Goal: Task Accomplishment & Management: Complete application form

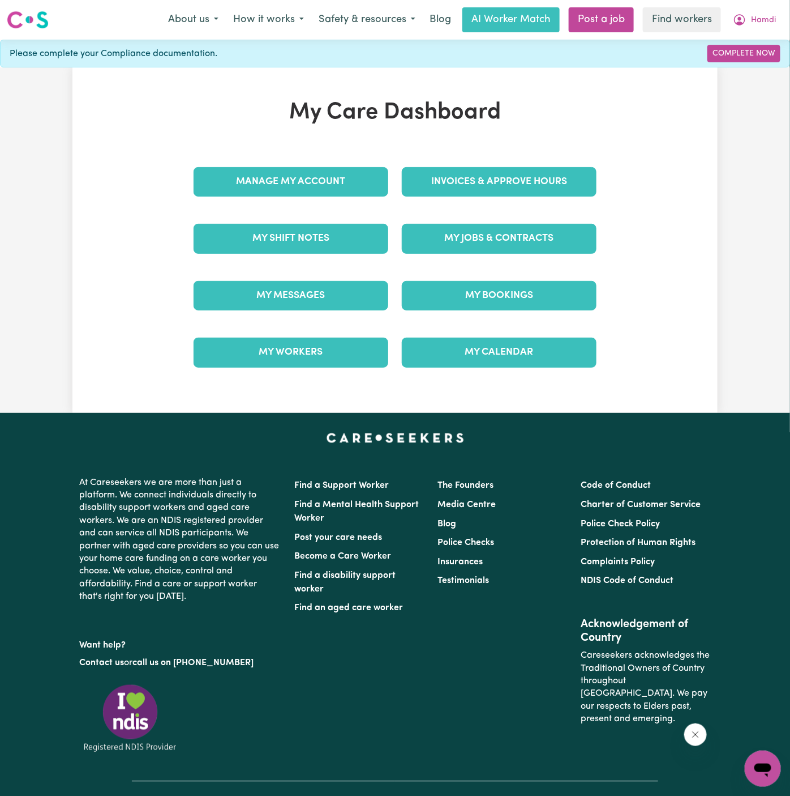
click at [476, 256] on div "My Jobs & Contracts" at bounding box center [499, 238] width 208 height 57
click at [497, 244] on link "My Jobs & Contracts" at bounding box center [499, 238] width 195 height 29
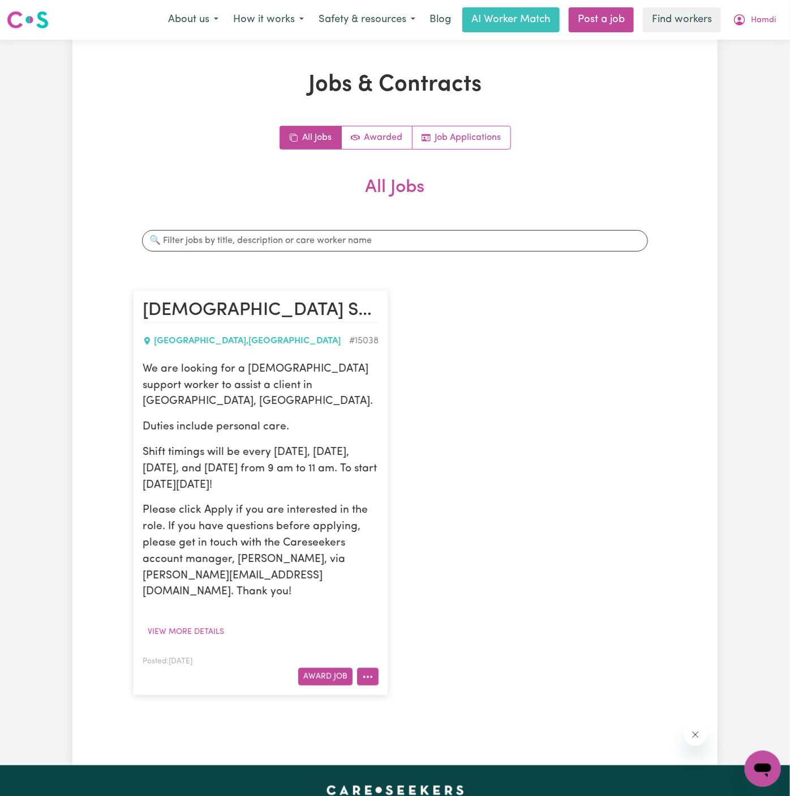
click at [367, 671] on icon "More options" at bounding box center [367, 676] width 11 height 11
click at [403, 691] on link "Hide Job" at bounding box center [402, 702] width 89 height 23
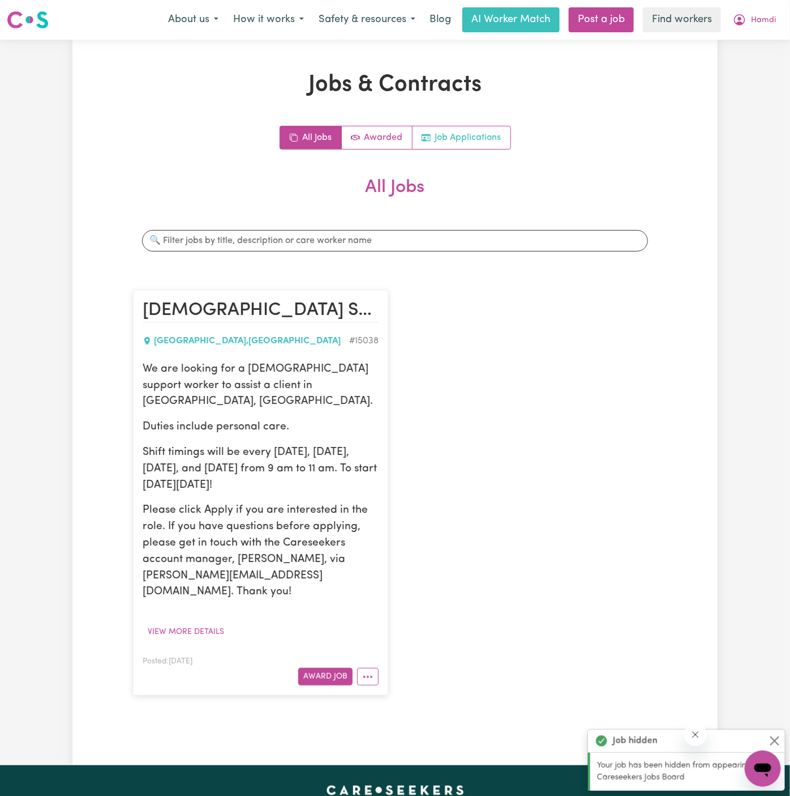
click at [465, 143] on link "Job Applications" at bounding box center [462, 137] width 98 height 23
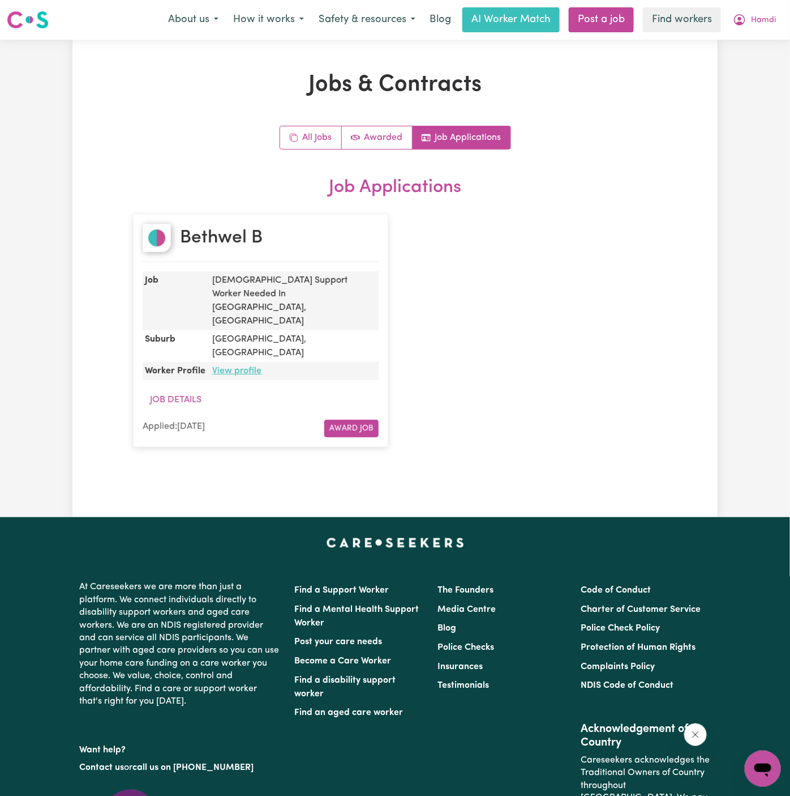
click at [243, 366] on link "View profile" at bounding box center [236, 370] width 49 height 9
click at [529, 301] on div "Bethwel B Job Male Support Worker Needed In Plympton Park,SA Suburb PLYMPTON PA…" at bounding box center [395, 330] width 538 height 255
click at [309, 138] on link "All Jobs" at bounding box center [311, 137] width 62 height 23
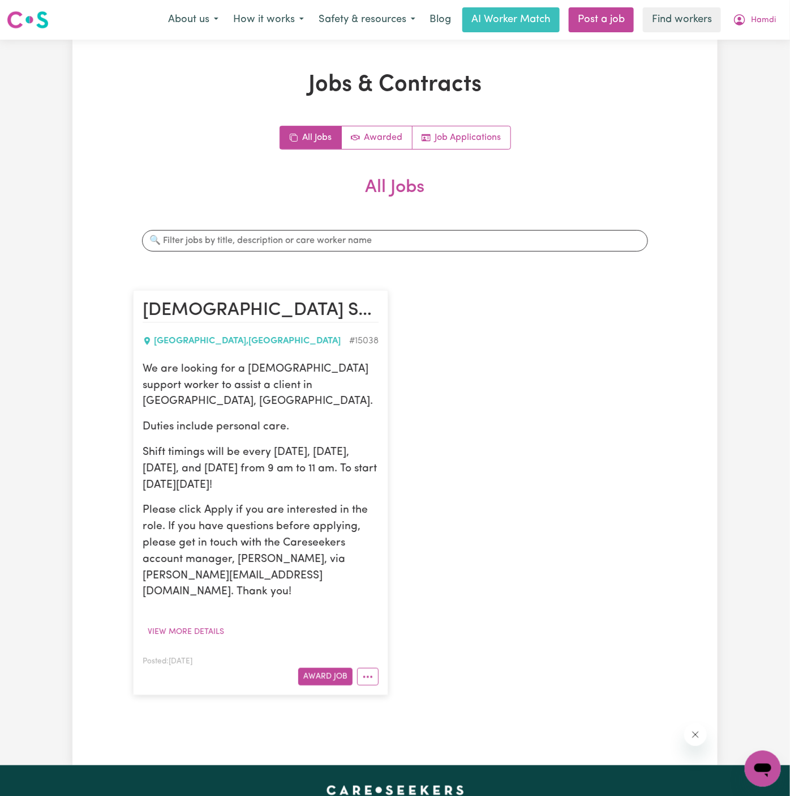
click at [262, 468] on p "Shift timings will be every Monday, Tuesday, Wednesday, and Thursday from 9 am …" at bounding box center [261, 468] width 236 height 49
click at [257, 444] on p "Shift timings will be every Monday, Tuesday, Wednesday, and Thursday from 9 am …" at bounding box center [261, 468] width 236 height 49
click at [200, 623] on button "View more details" at bounding box center [186, 632] width 87 height 18
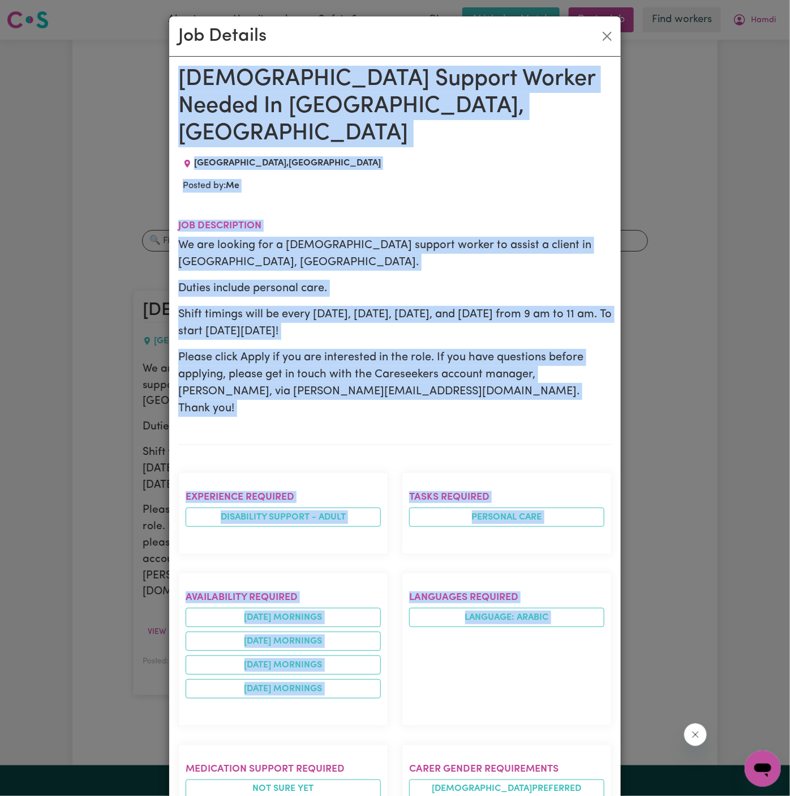
drag, startPoint x: 179, startPoint y: 76, endPoint x: 328, endPoint y: 796, distance: 734.9
click at [328, 795] on html "Menu About us How it works Safety & resources Blog AI Worker Match Post a job F…" at bounding box center [395, 626] width 790 height 1252
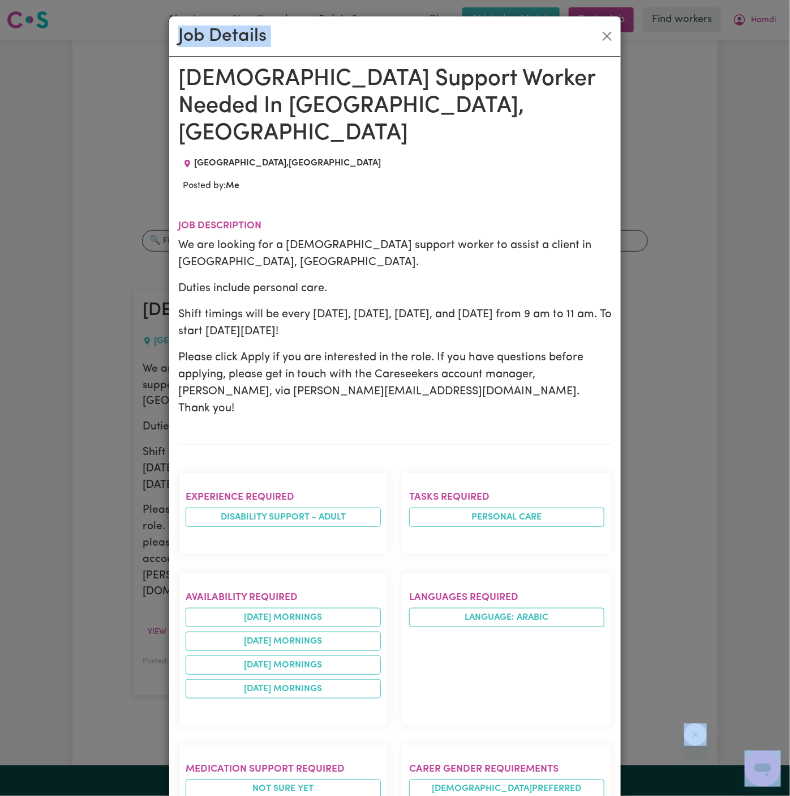
scroll to position [10, 0]
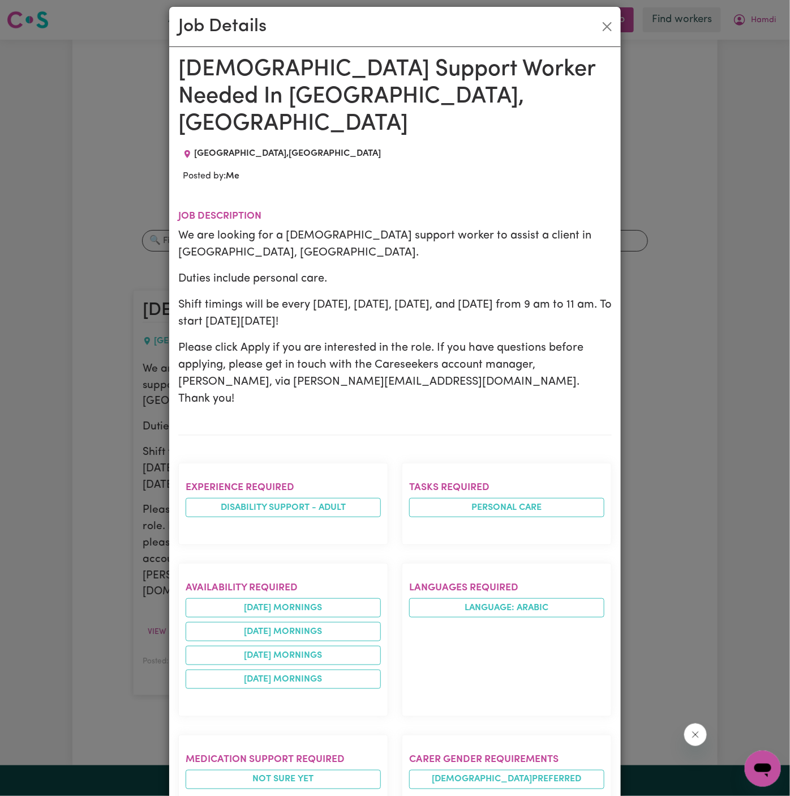
click at [366, 339] on p "Please click Apply if you are interested in the role. If you have questions bef…" at bounding box center [395, 373] width 434 height 68
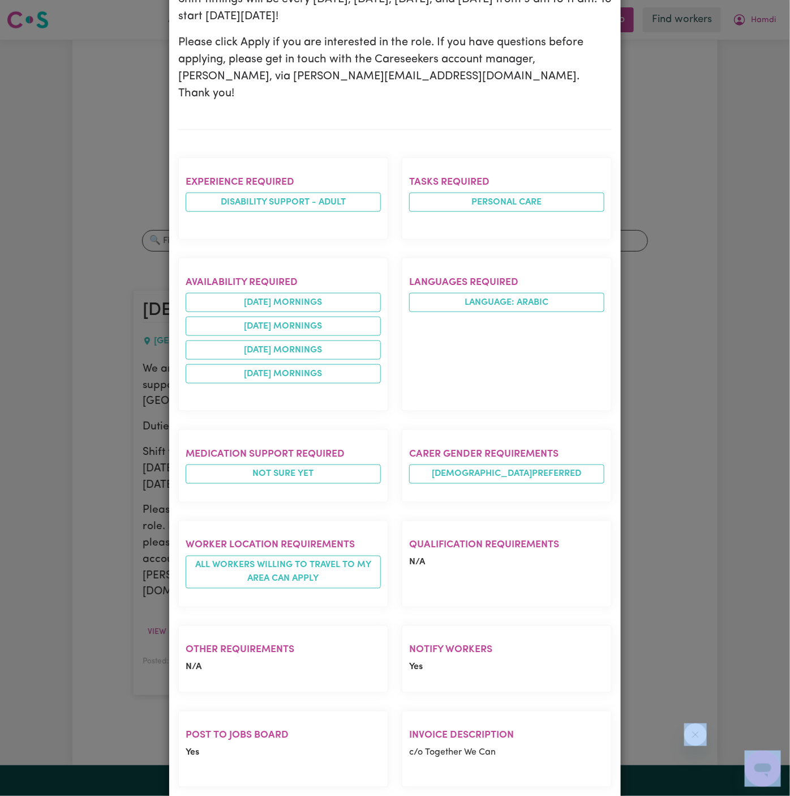
scroll to position [387, 0]
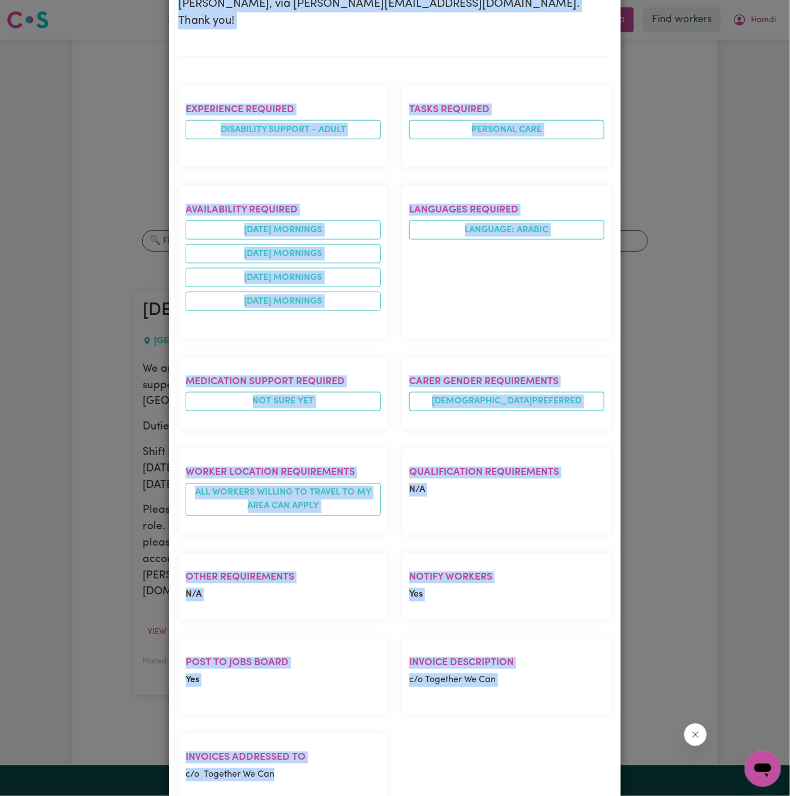
drag, startPoint x: 183, startPoint y: 71, endPoint x: 319, endPoint y: 717, distance: 660.2
click at [319, 717] on div "Male Support Worker Needed In Plympton Park,SA PLYMPTON PARK , South Australia …" at bounding box center [395, 257] width 434 height 1158
copy div "Male Support Worker Needed In Plympton Park,SA PLYMPTON PARK , South Australia …"
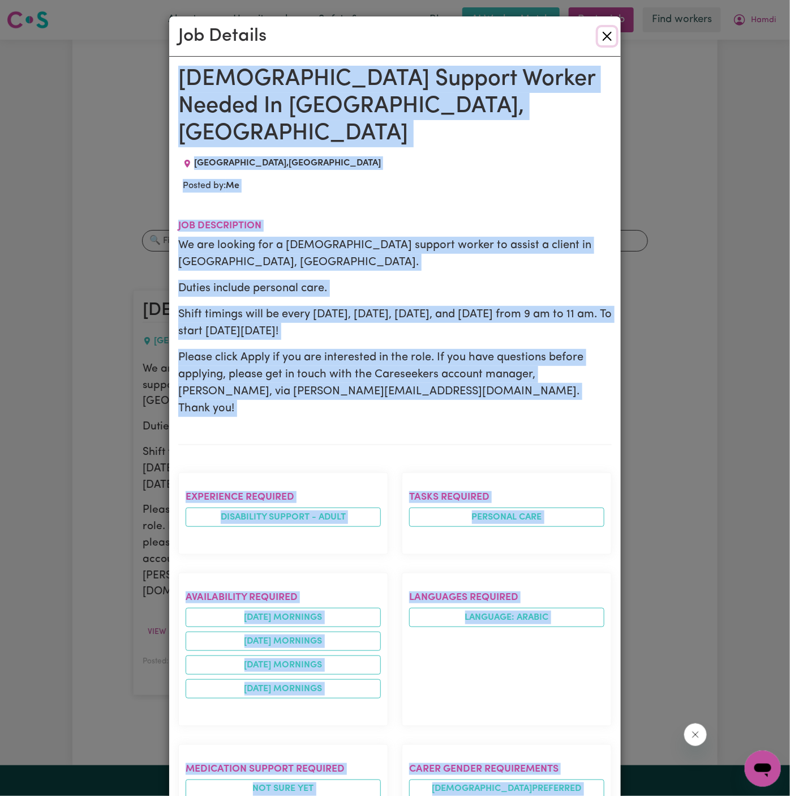
click at [606, 38] on button "Close" at bounding box center [608, 36] width 18 height 18
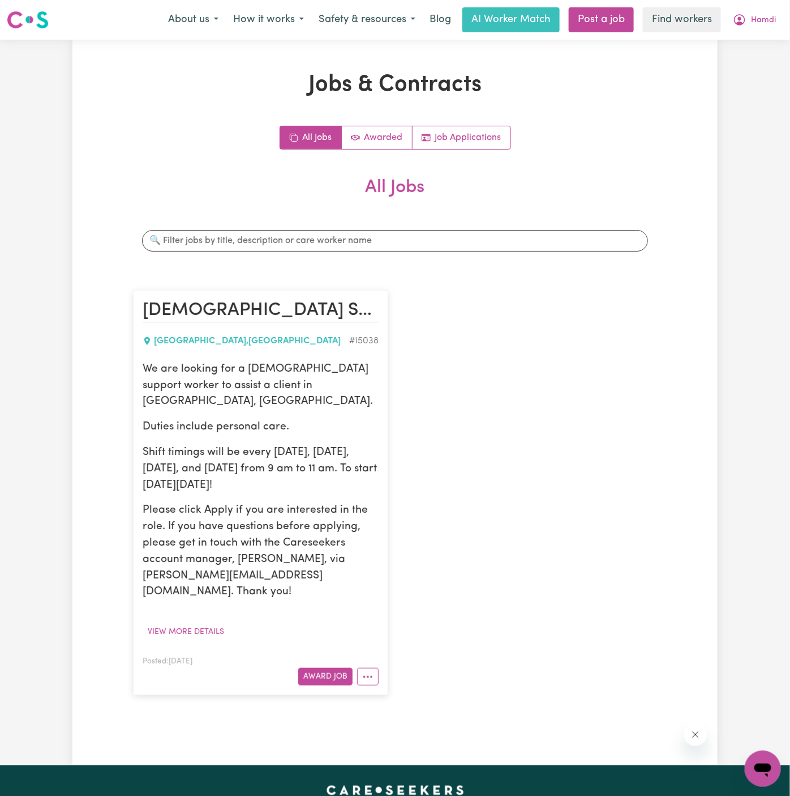
click at [638, 73] on h1 "Jobs & Contracts" at bounding box center [395, 84] width 524 height 27
click at [367, 671] on icon "More options" at bounding box center [367, 676] width 11 height 11
click at [427, 691] on link "Hide Job" at bounding box center [402, 702] width 89 height 23
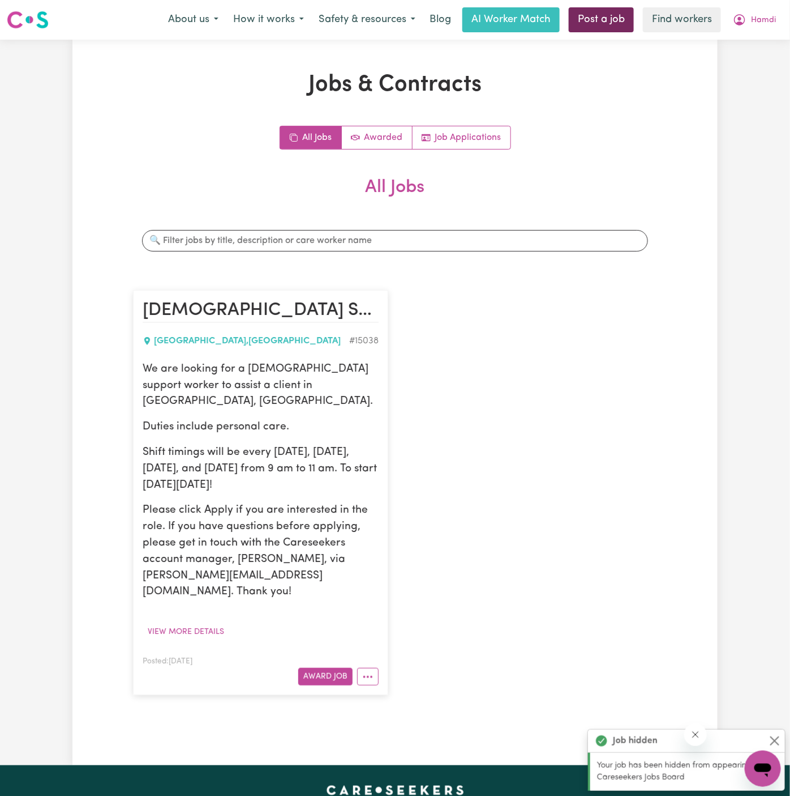
click at [602, 19] on link "Post a job" at bounding box center [601, 19] width 65 height 25
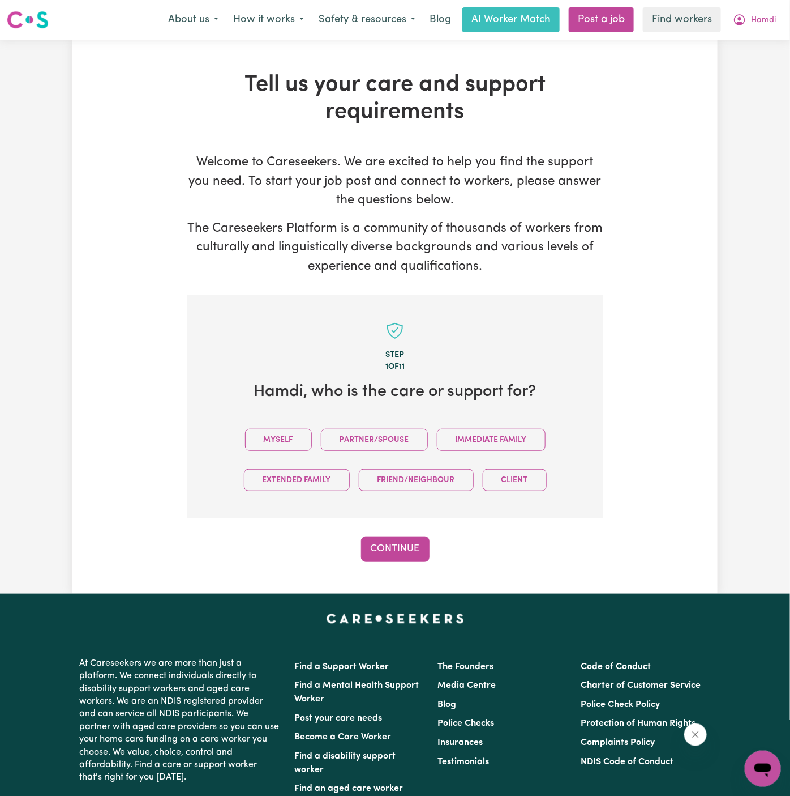
scroll to position [1, 0]
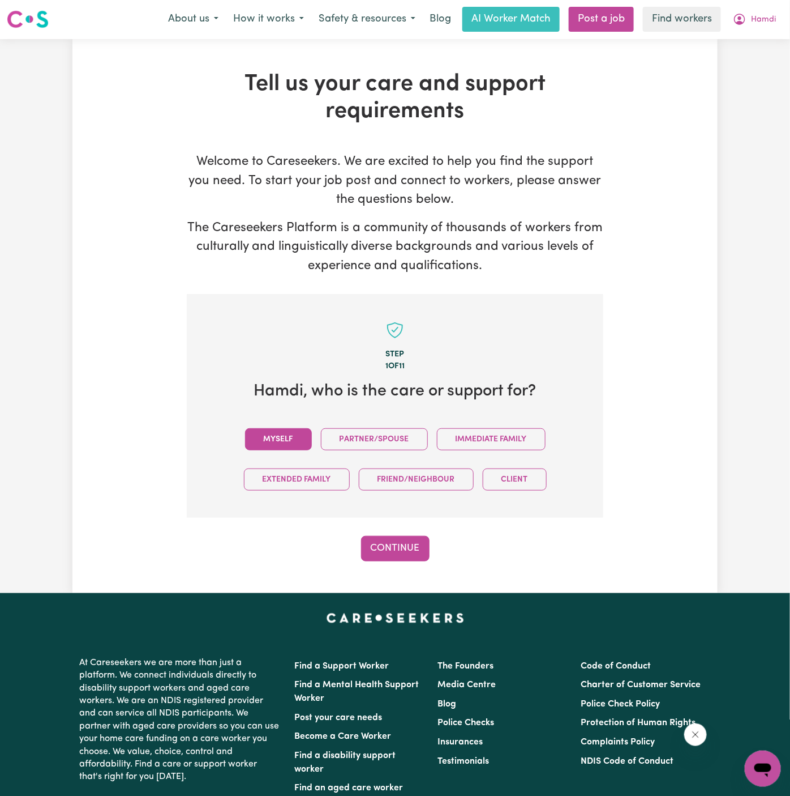
click at [288, 448] on button "Myself" at bounding box center [278, 439] width 67 height 22
click at [392, 537] on button "Continue" at bounding box center [395, 548] width 69 height 25
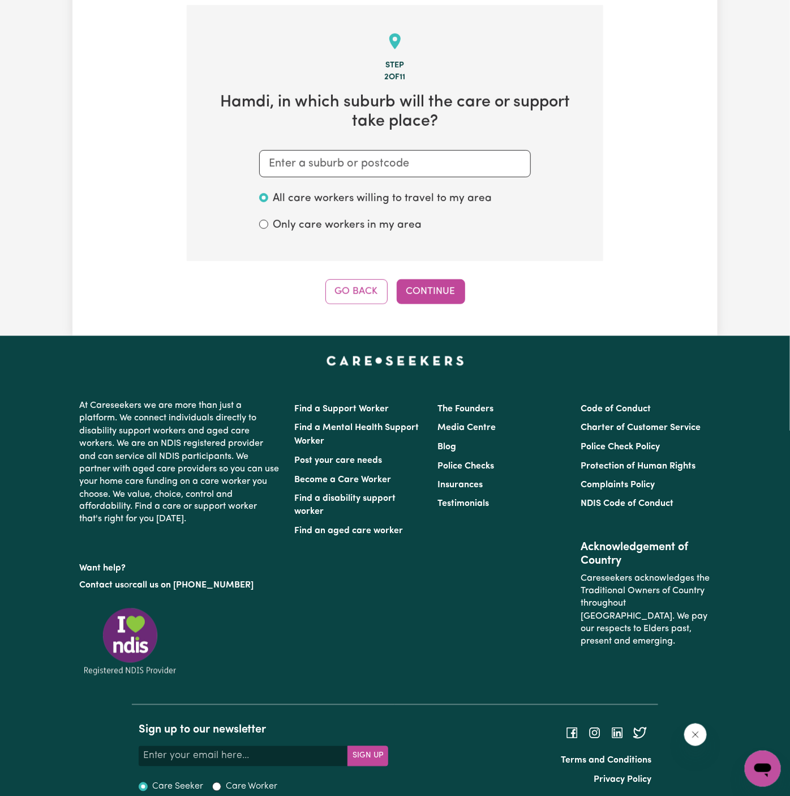
scroll to position [294, 0]
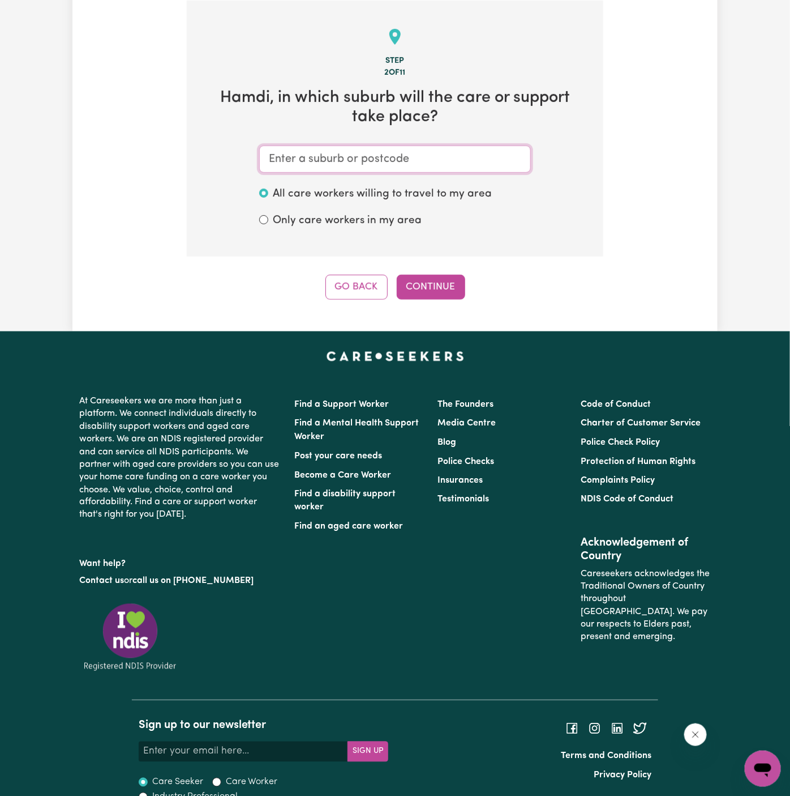
click at [408, 152] on input "text" at bounding box center [395, 159] width 272 height 27
type input "plym"
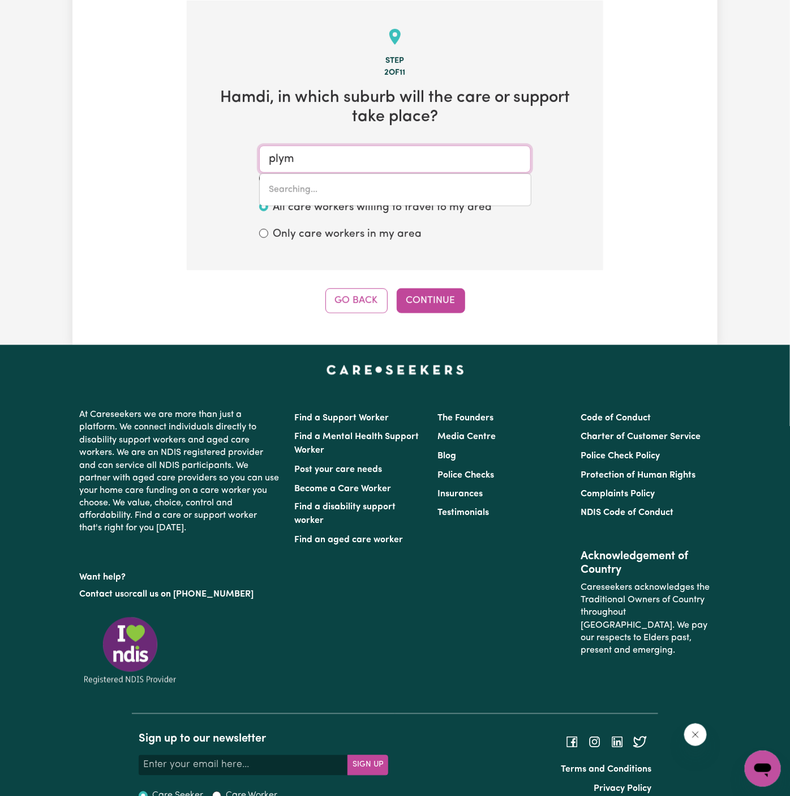
type input "plymPTON, South Australia, 5038"
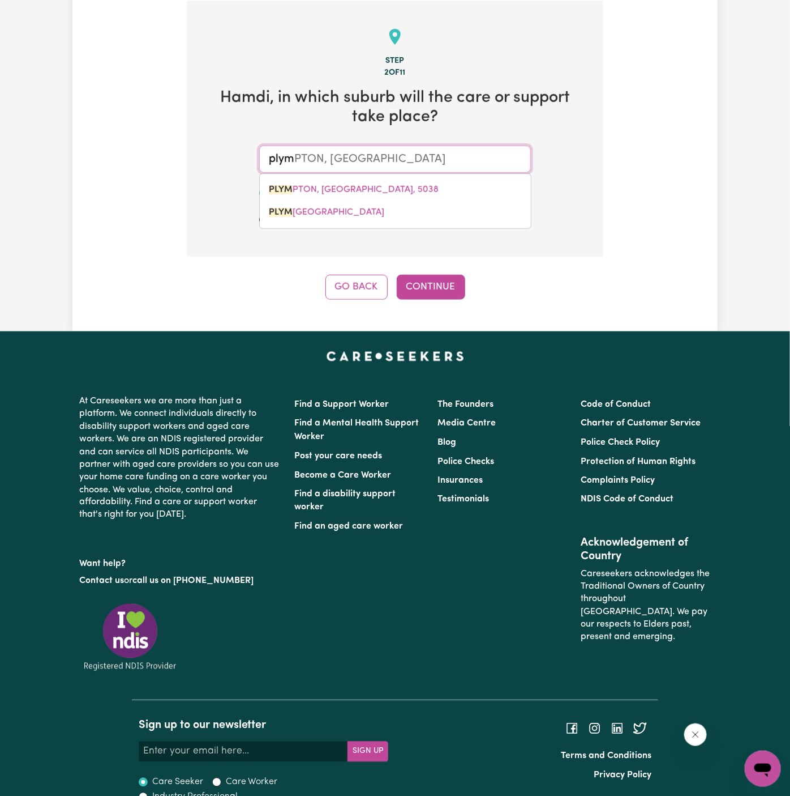
type input "plymt"
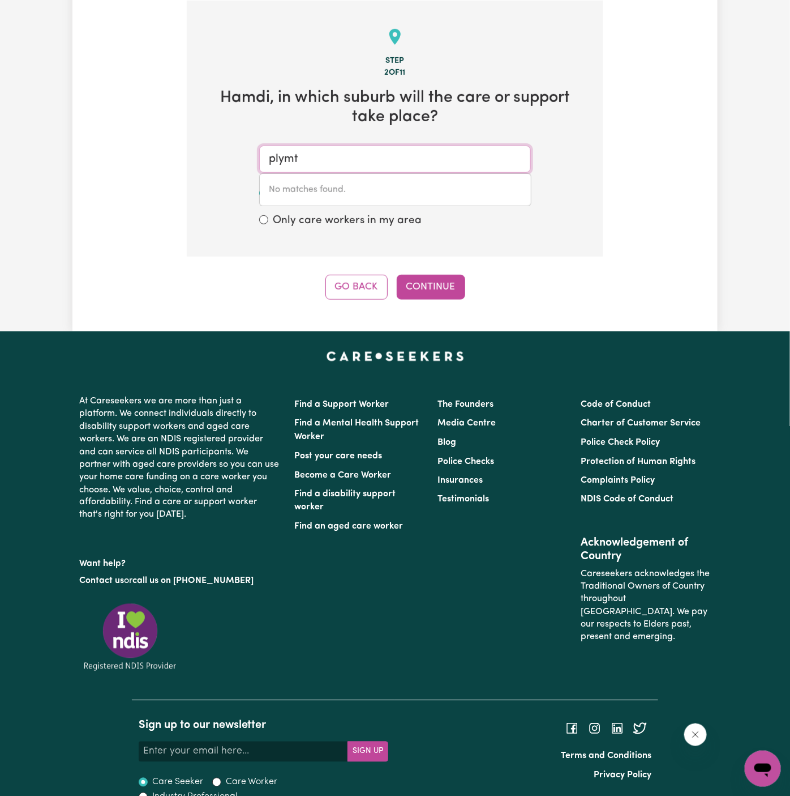
type input "plym"
type input "plymPTON, South Australia, 5038"
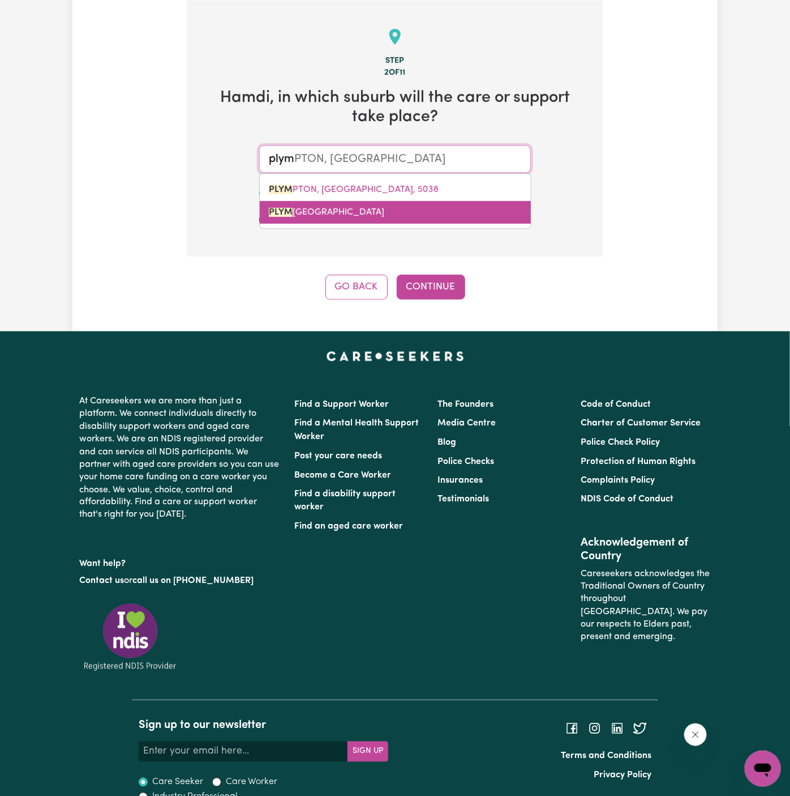
click at [354, 202] on link "PLYM PTON PARK, South Australia, 5038" at bounding box center [395, 212] width 271 height 23
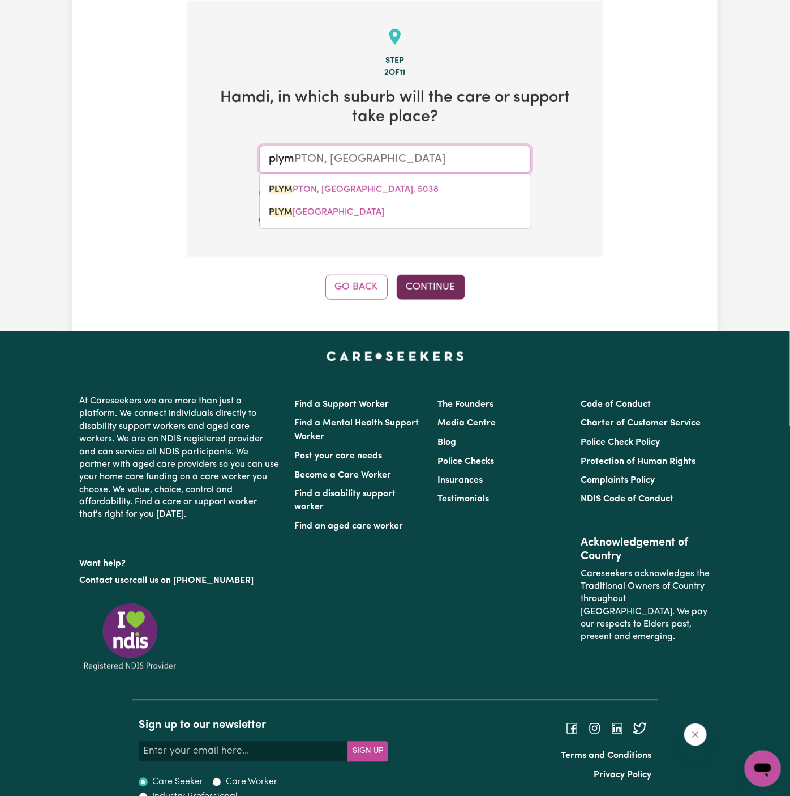
type input "PLYMPTON PARK, South Australia, 5038"
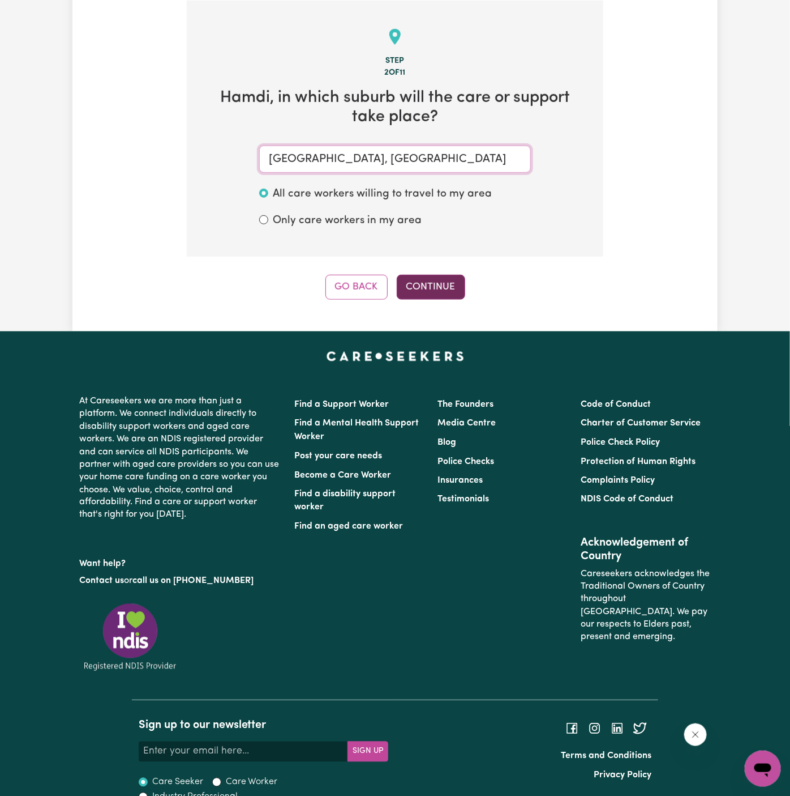
type input "PLYMPTON PARK, South Australia, 5038"
click at [444, 294] on button "Continue" at bounding box center [431, 287] width 69 height 25
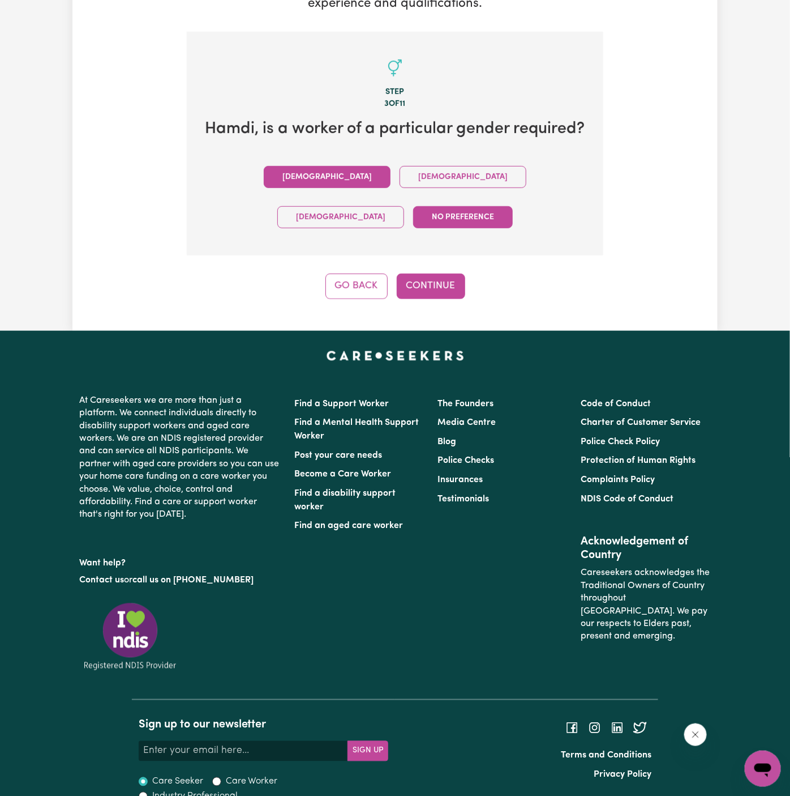
click at [264, 188] on button "Male" at bounding box center [327, 177] width 127 height 22
click at [465, 273] on div "Go Back Continue" at bounding box center [395, 285] width 417 height 25
click at [442, 273] on button "Continue" at bounding box center [431, 285] width 69 height 25
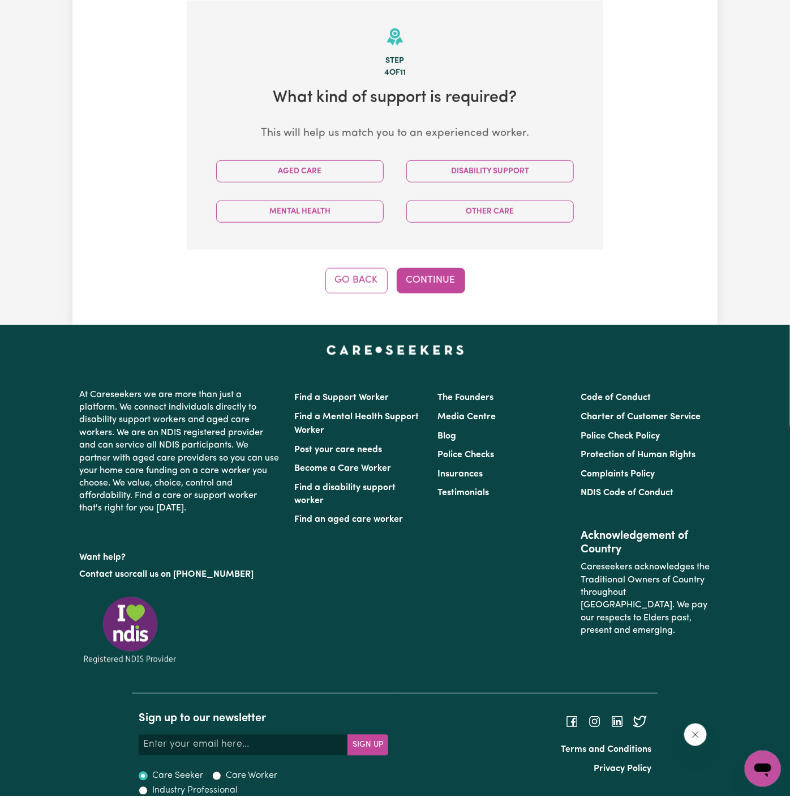
scroll to position [294, 0]
click at [505, 170] on button "Disability Support" at bounding box center [491, 171] width 168 height 22
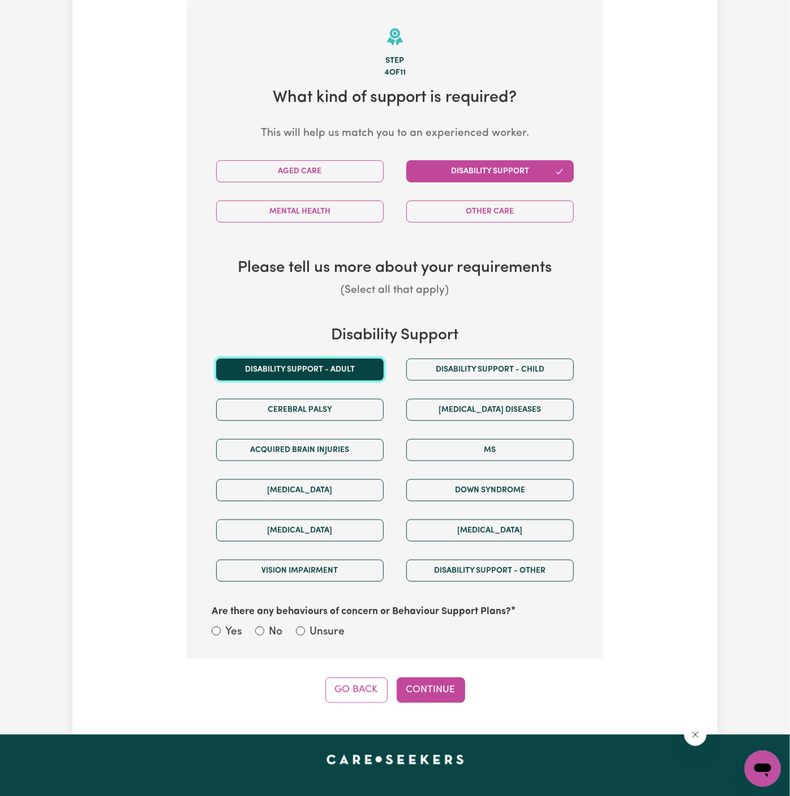
click at [319, 366] on button "Disability support - Adult" at bounding box center [300, 369] width 168 height 22
click at [450, 685] on button "Continue" at bounding box center [431, 689] width 69 height 25
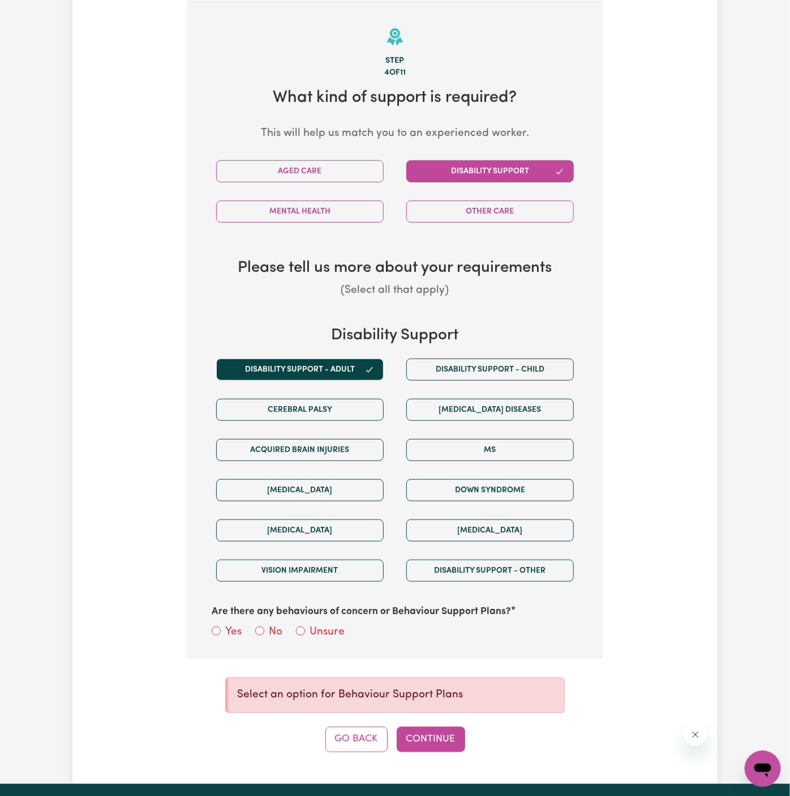
click at [320, 632] on label "Unsure" at bounding box center [327, 632] width 35 height 16
click at [305, 632] on input "Unsure" at bounding box center [300, 630] width 9 height 9
radio input "true"
click at [436, 732] on button "Continue" at bounding box center [431, 738] width 69 height 25
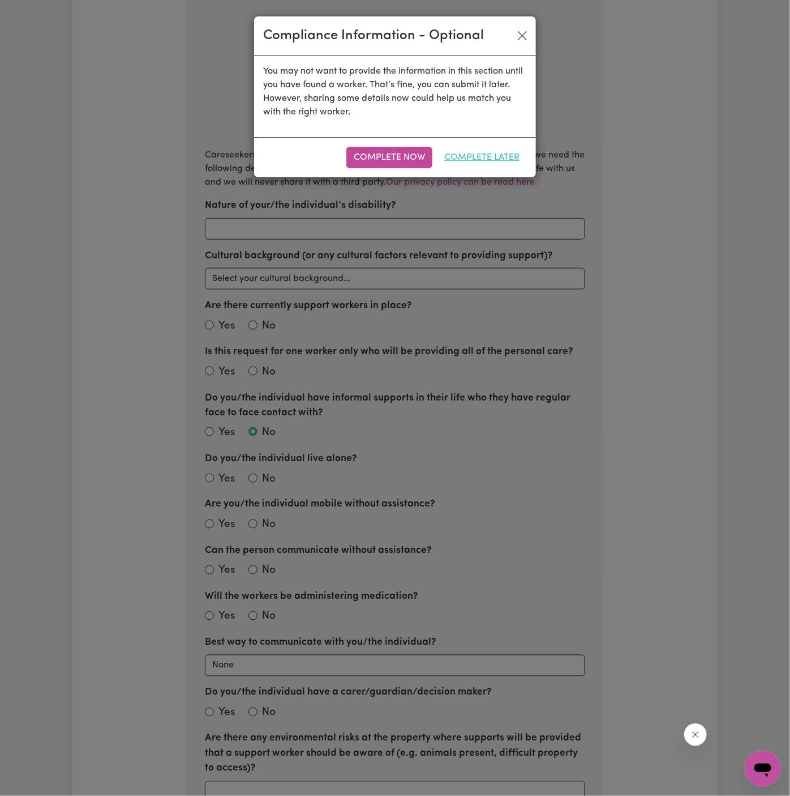
click at [507, 159] on button "Complete Later" at bounding box center [482, 158] width 90 height 22
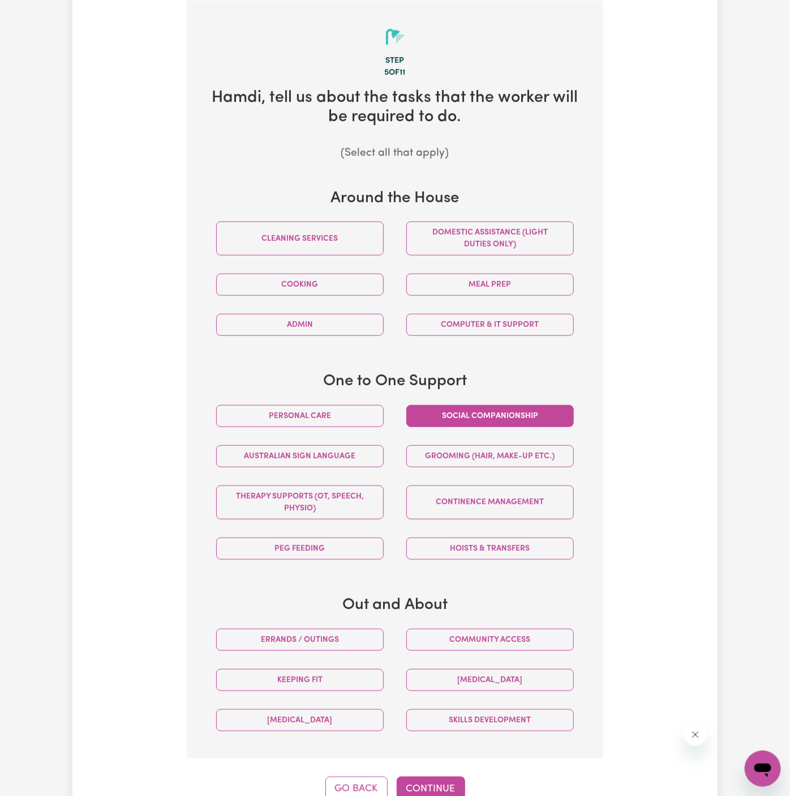
click at [431, 413] on button "Social companionship" at bounding box center [491, 416] width 168 height 22
click at [343, 415] on button "Personal care" at bounding box center [300, 416] width 168 height 22
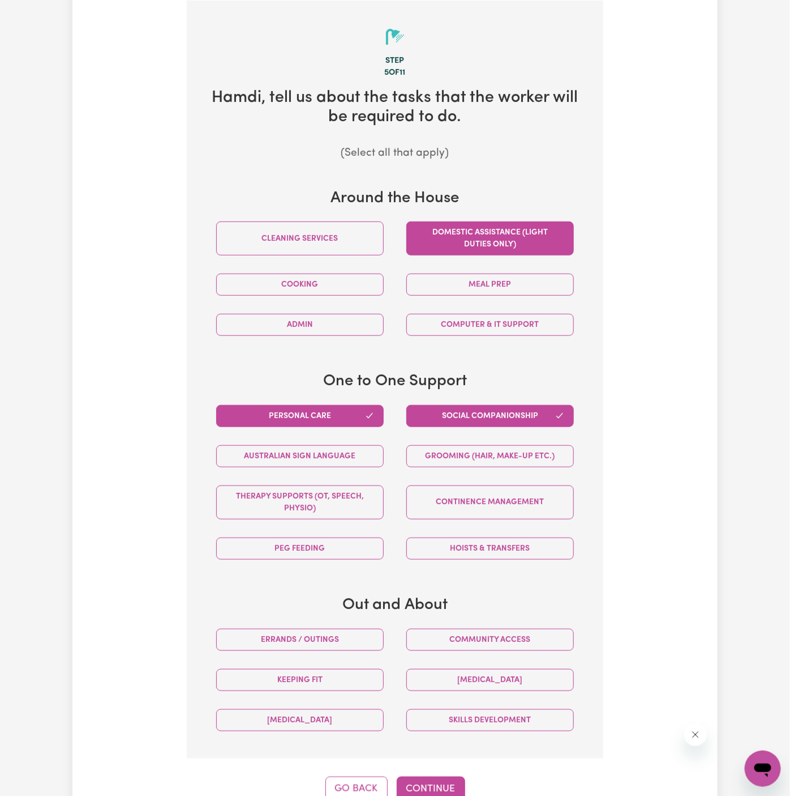
click at [496, 247] on button "Domestic assistance (light duties only)" at bounding box center [491, 238] width 168 height 34
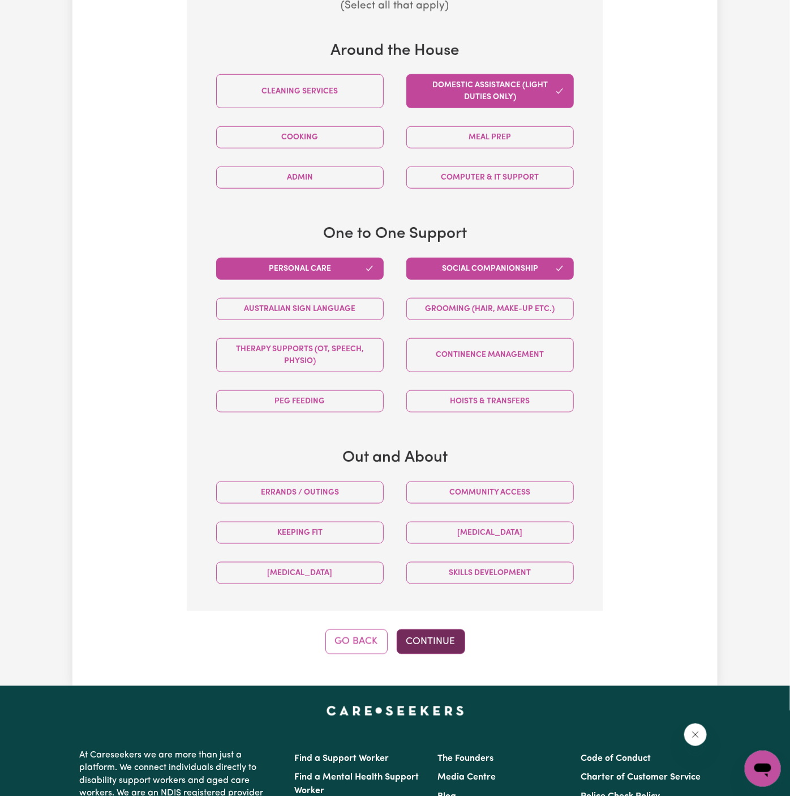
click at [437, 632] on button "Continue" at bounding box center [431, 641] width 69 height 25
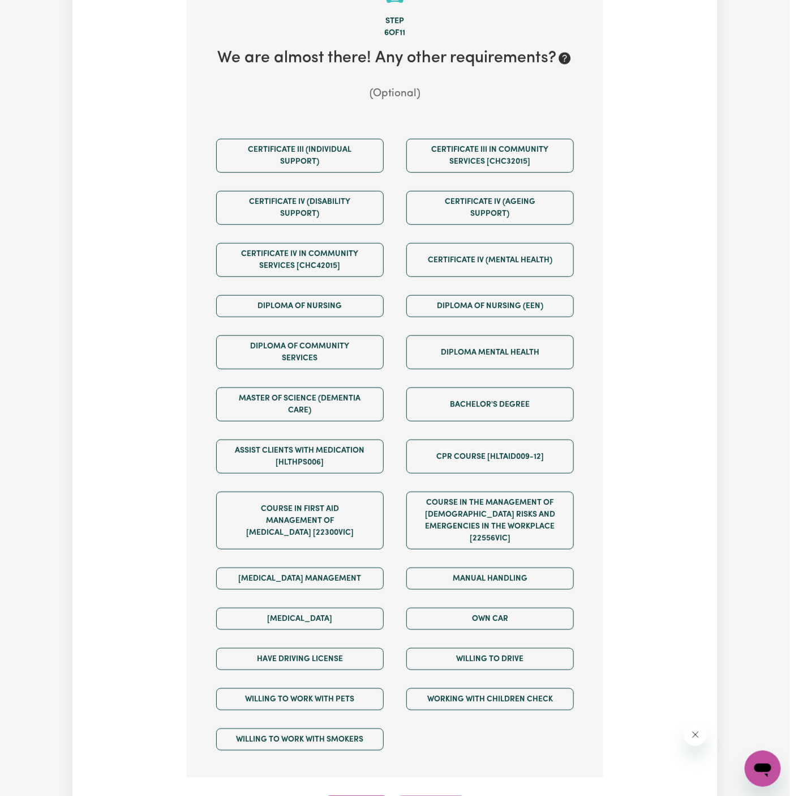
scroll to position [294, 0]
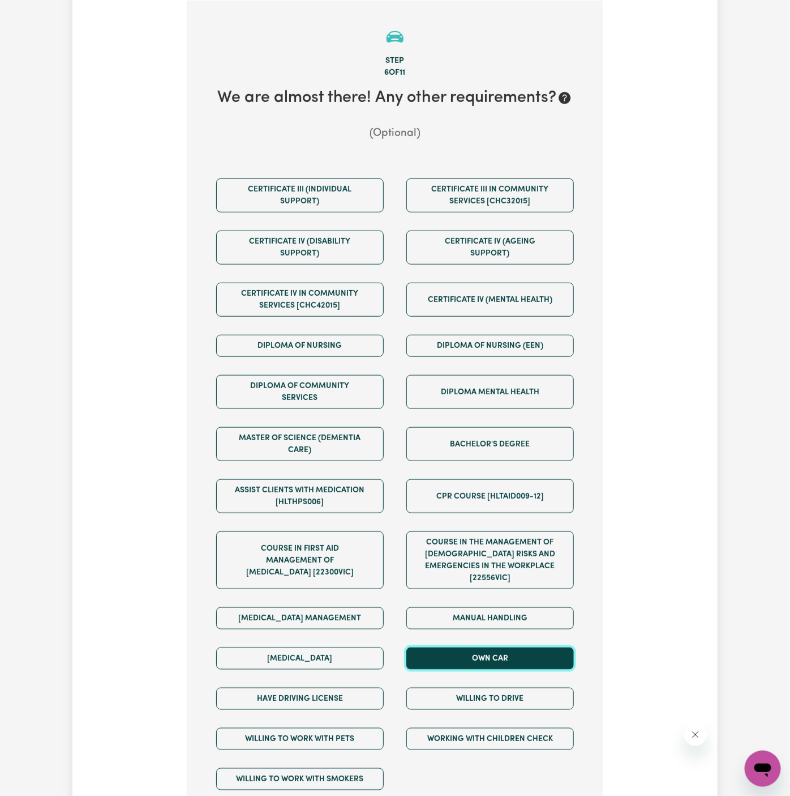
click at [502, 650] on button "Own Car" at bounding box center [491, 658] width 168 height 22
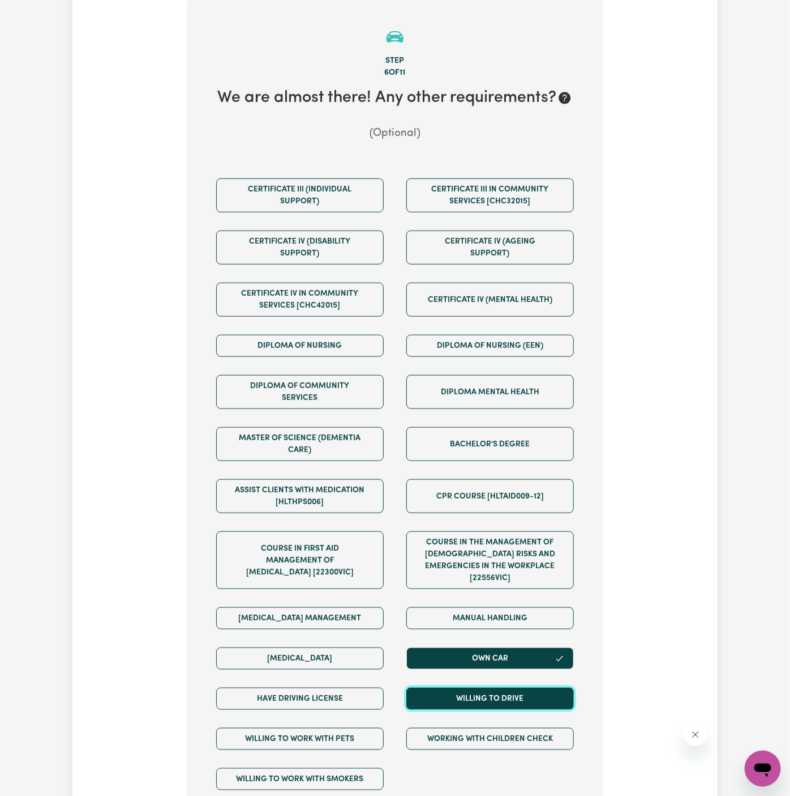
click at [498, 687] on button "Willing to drive" at bounding box center [491, 698] width 168 height 22
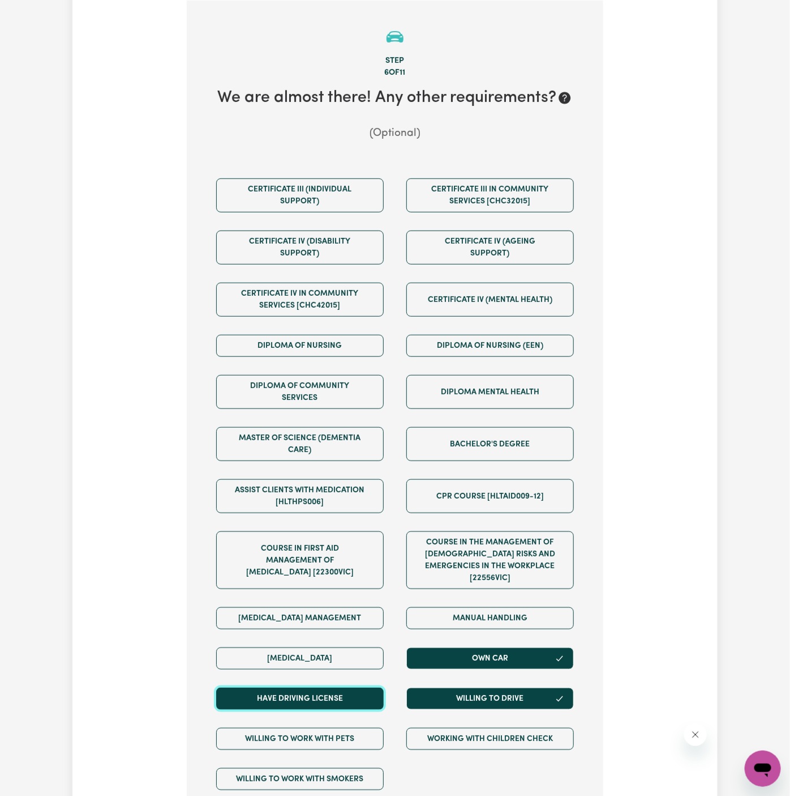
click at [375, 687] on button "Have driving license" at bounding box center [300, 698] width 168 height 22
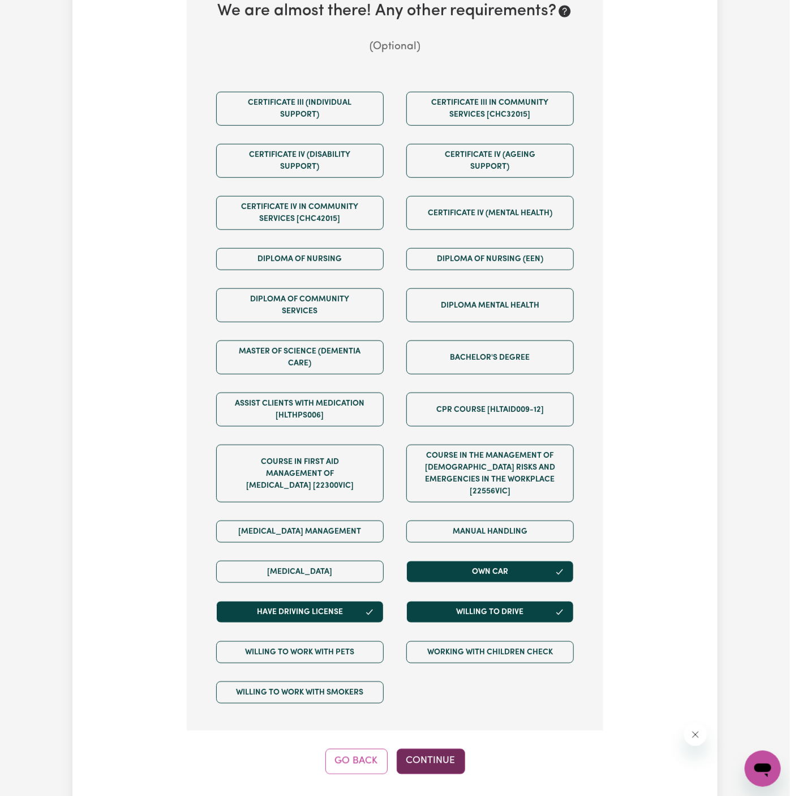
click at [434, 749] on button "Continue" at bounding box center [431, 761] width 69 height 25
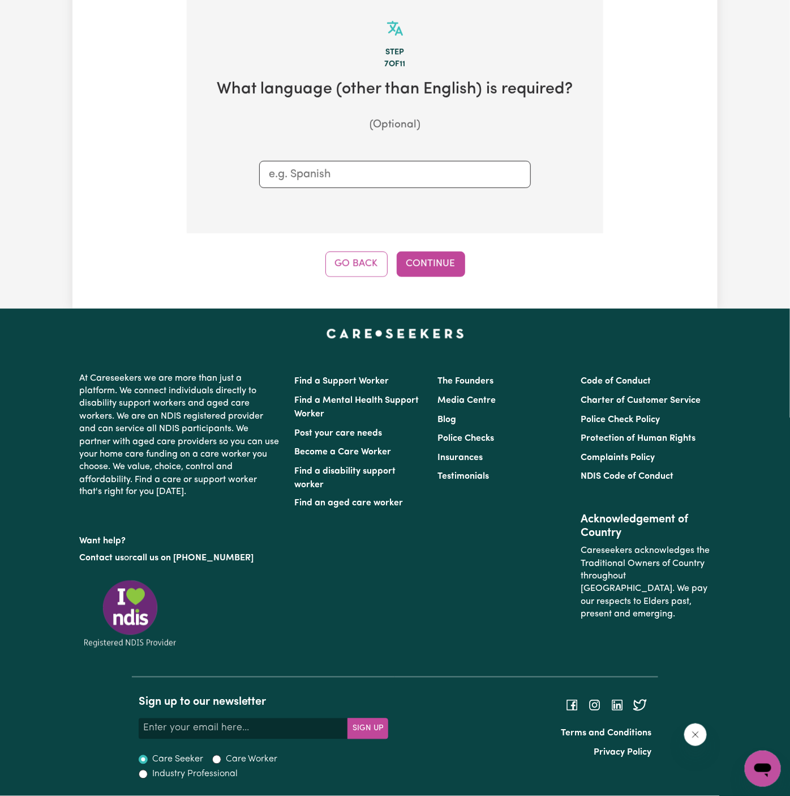
scroll to position [294, 0]
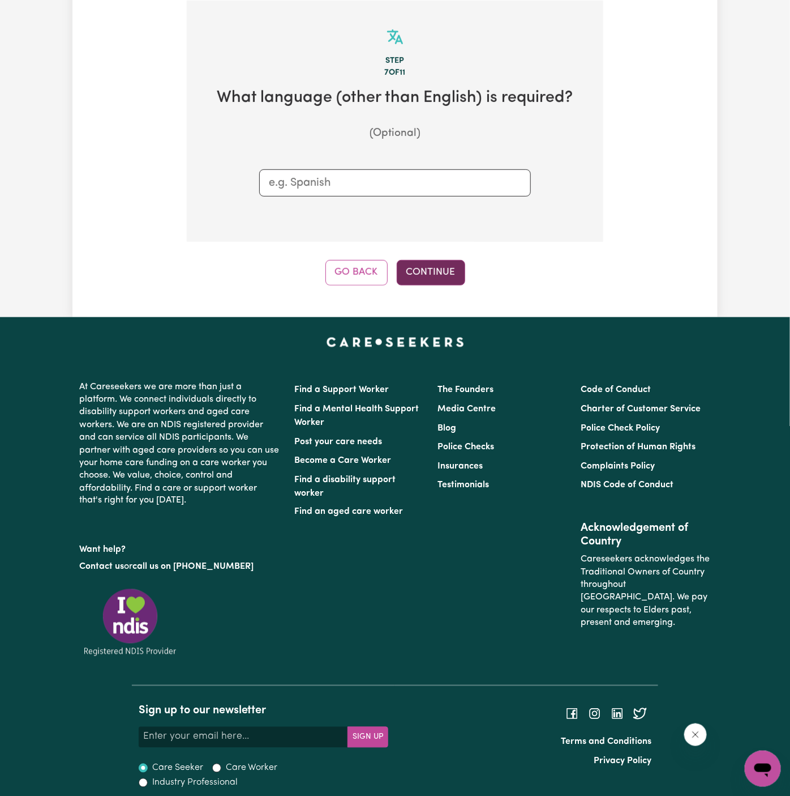
click at [434, 270] on button "Continue" at bounding box center [431, 272] width 69 height 25
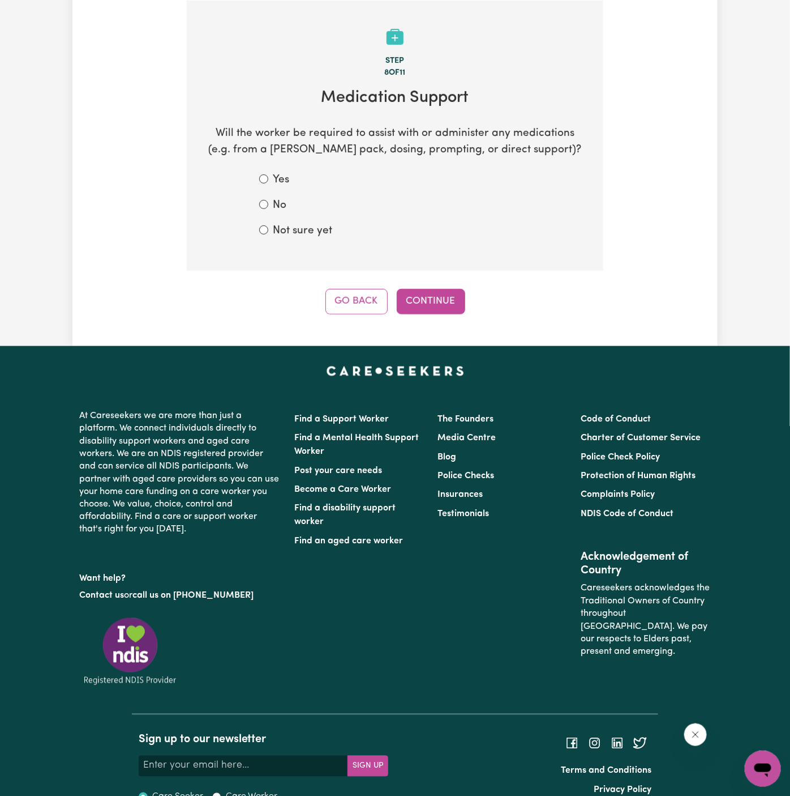
click at [293, 237] on label "Not sure yet" at bounding box center [302, 231] width 59 height 16
click at [268, 234] on input "Not sure yet" at bounding box center [263, 229] width 9 height 9
radio input "true"
click at [434, 296] on button "Continue" at bounding box center [431, 301] width 69 height 25
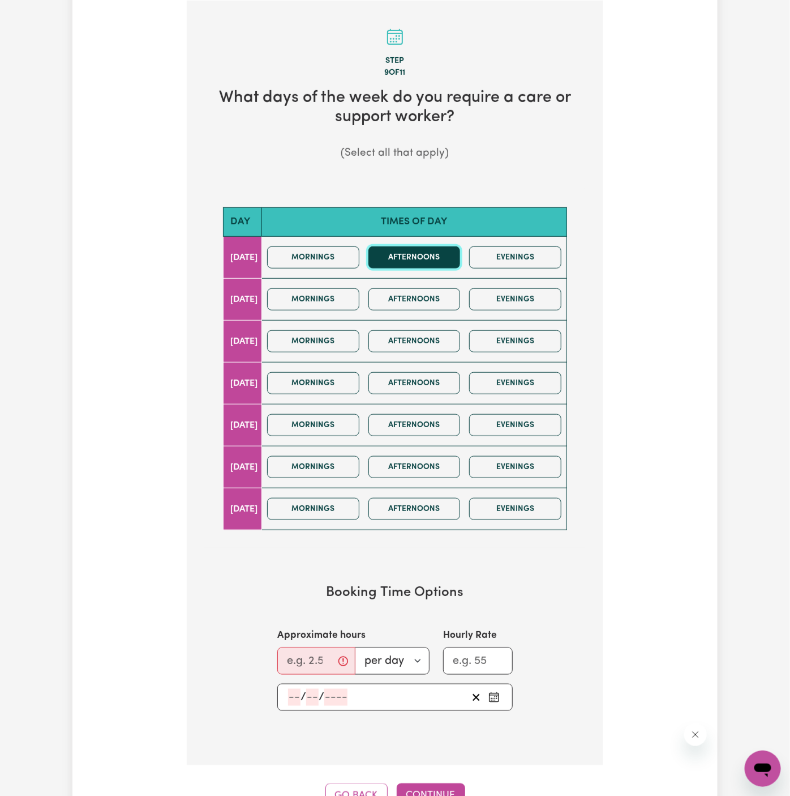
click at [427, 251] on button "Afternoons" at bounding box center [415, 257] width 92 height 22
click at [356, 374] on button "Mornings" at bounding box center [313, 383] width 92 height 22
click at [309, 656] on input "Approximate hours" at bounding box center [316, 660] width 78 height 27
type input "2"
click at [295, 696] on input "number" at bounding box center [294, 697] width 12 height 17
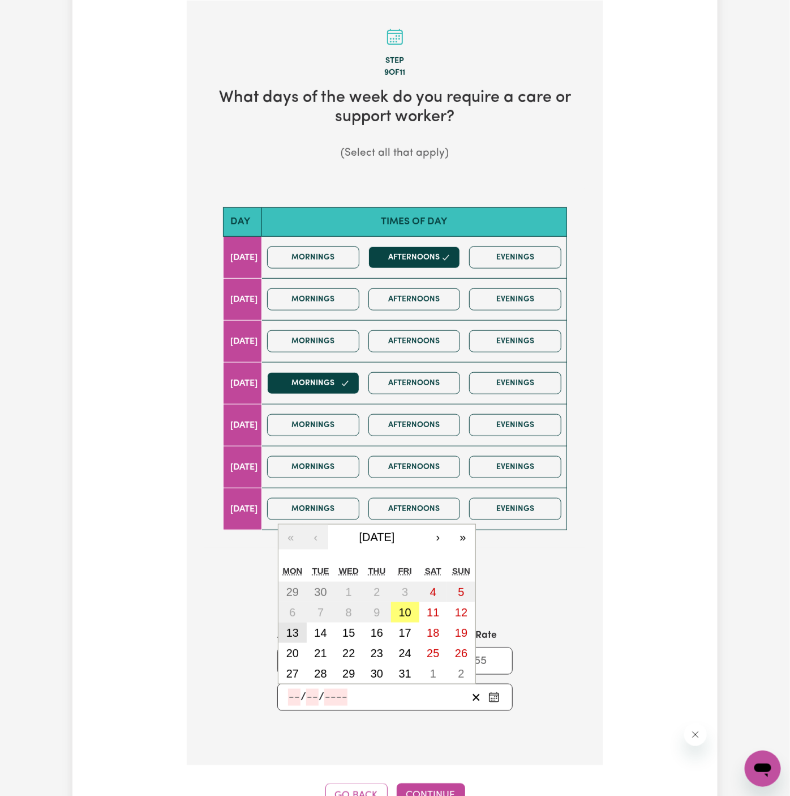
click at [305, 629] on button "13" at bounding box center [293, 632] width 28 height 20
type input "2025-10-13"
type input "13"
type input "10"
type input "2025"
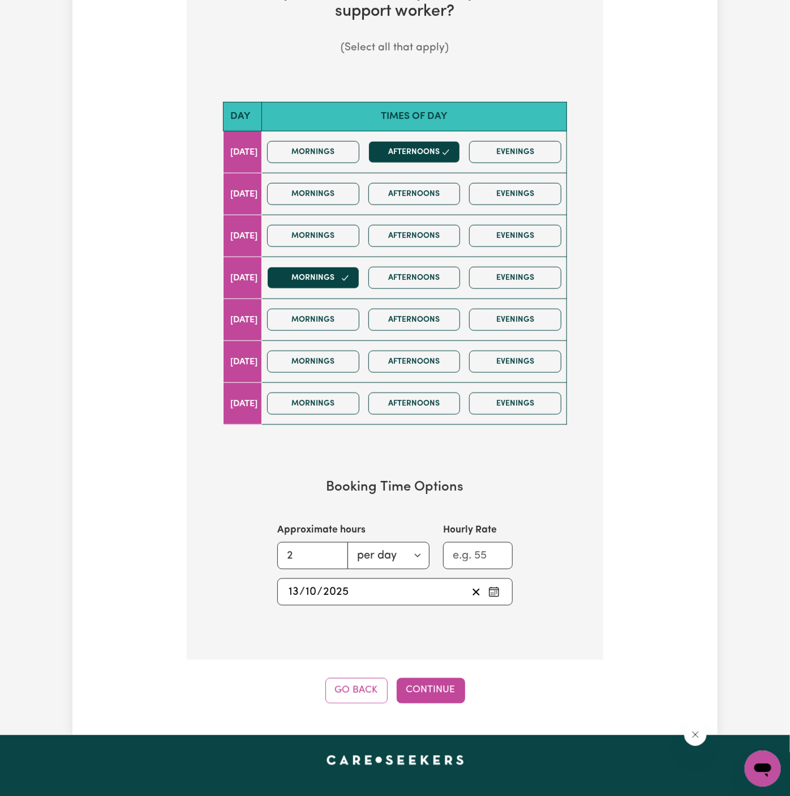
scroll to position [455, 0]
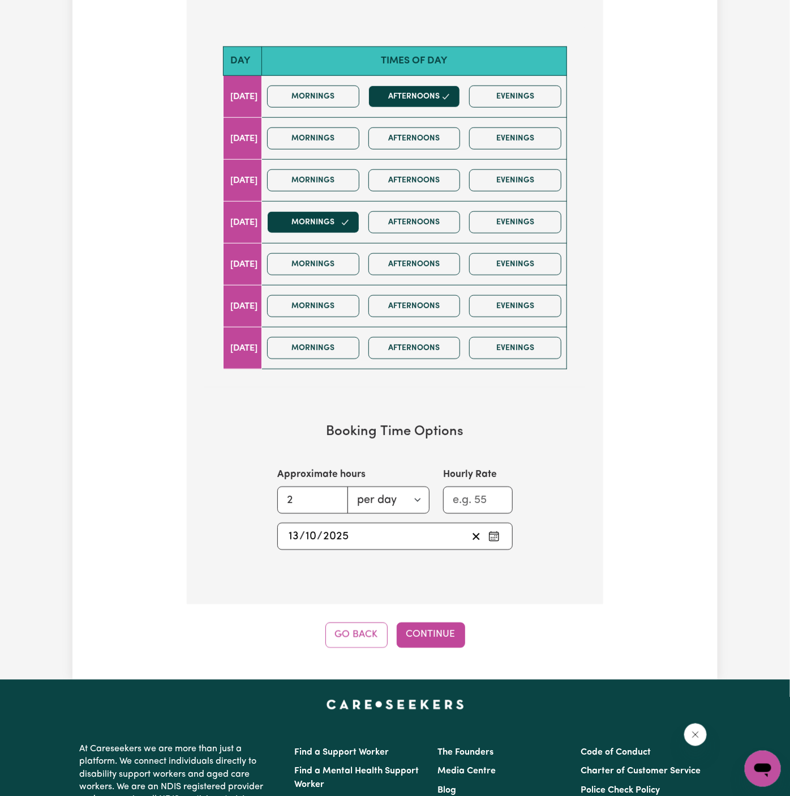
click at [441, 651] on div "Tell us your care and support requirements Welcome to Careseekers. We are excit…" at bounding box center [395, 132] width 646 height 1095
click at [444, 636] on button "Continue" at bounding box center [431, 634] width 69 height 25
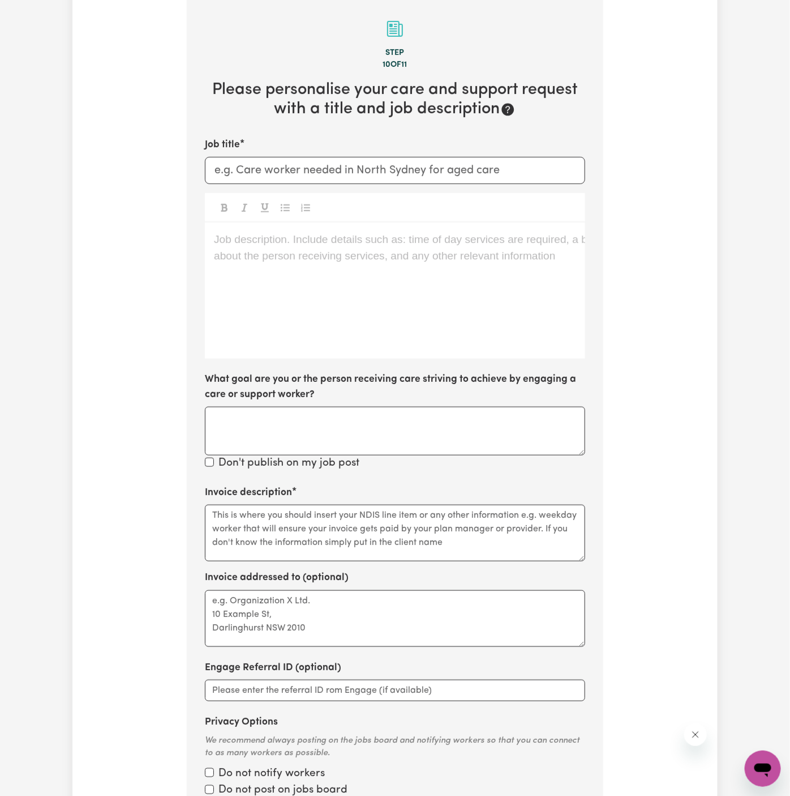
scroll to position [294, 0]
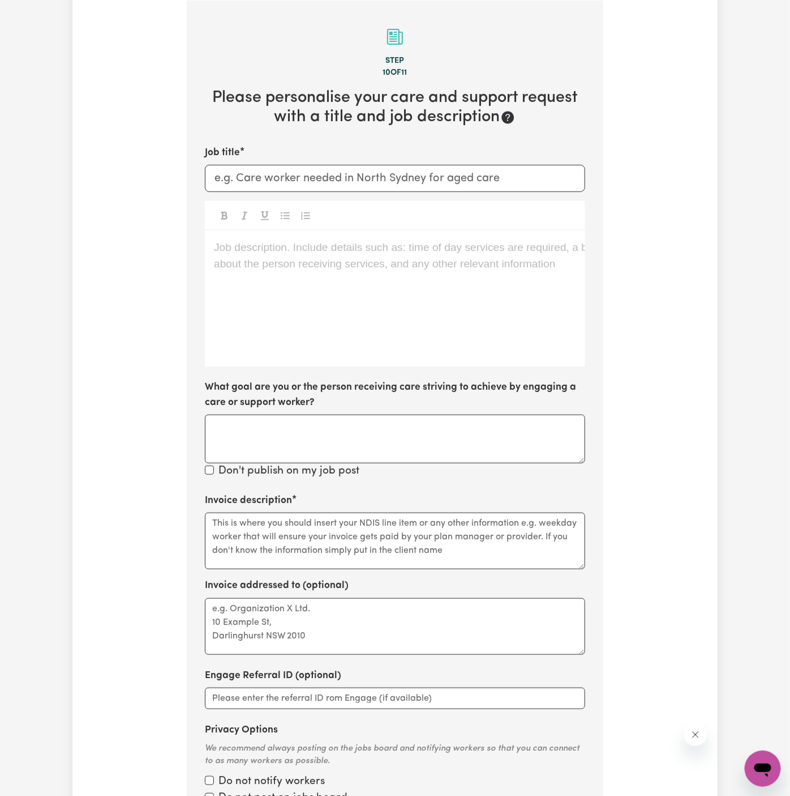
click at [319, 291] on div "Job description. Include details such as: time of day services are required, a …" at bounding box center [395, 298] width 381 height 136
click at [357, 277] on div "Job description. Include details such as: time of day services are required, a …" at bounding box center [395, 298] width 381 height 136
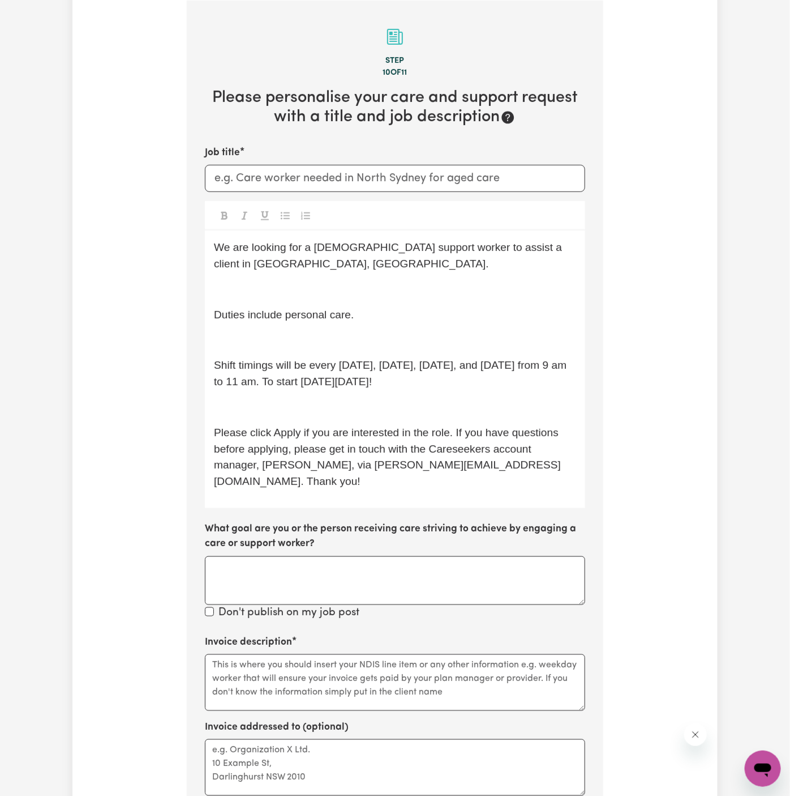
click at [307, 300] on div "We are looking for a male support worker to assist a client in Plympton Park, S…" at bounding box center [395, 368] width 381 height 277
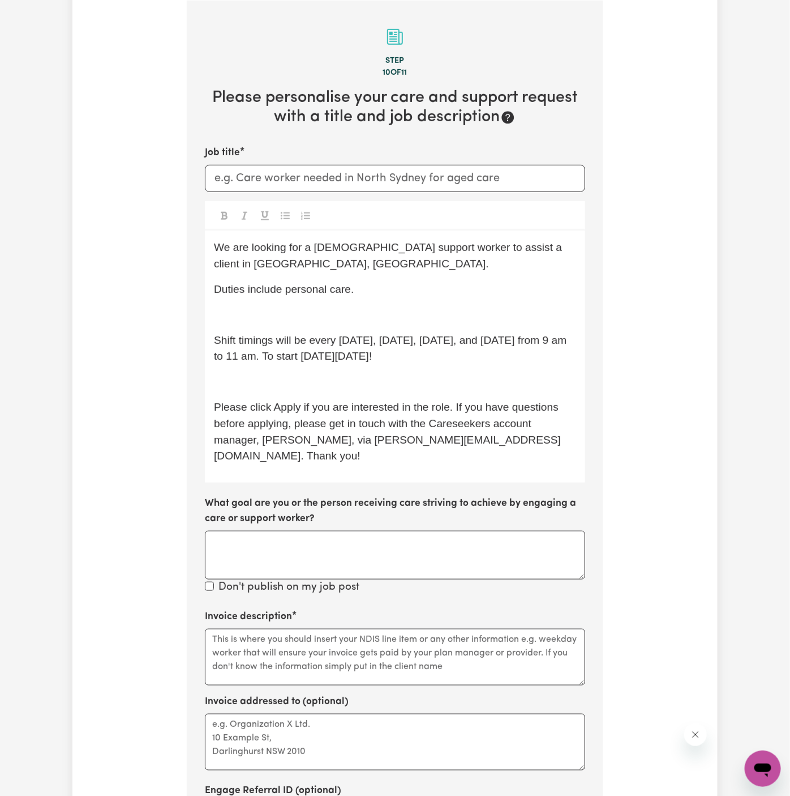
click at [297, 312] on p "﻿" at bounding box center [395, 315] width 362 height 16
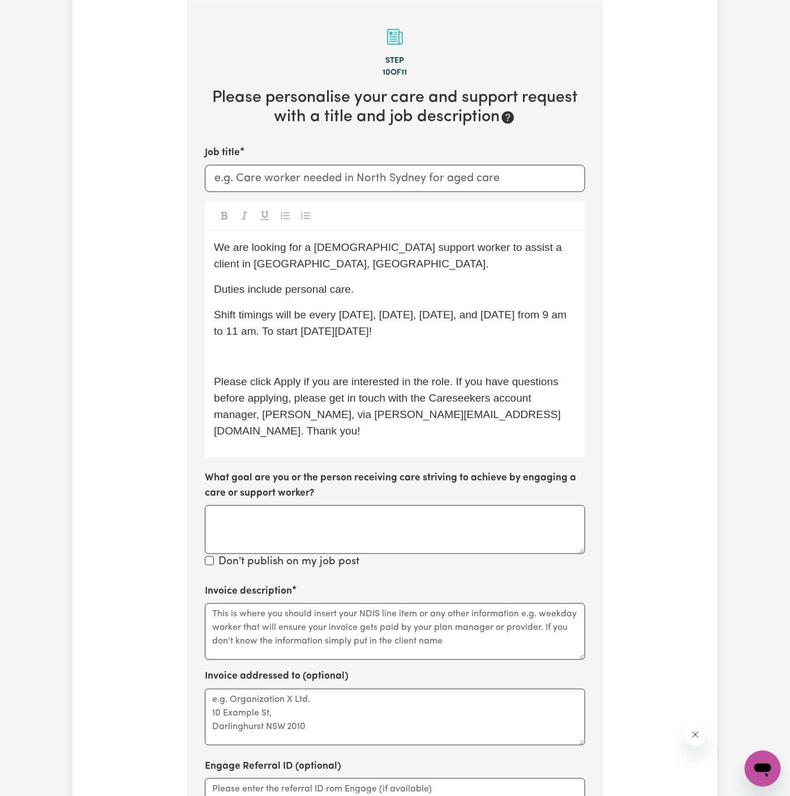
click at [290, 357] on p "﻿" at bounding box center [395, 356] width 362 height 16
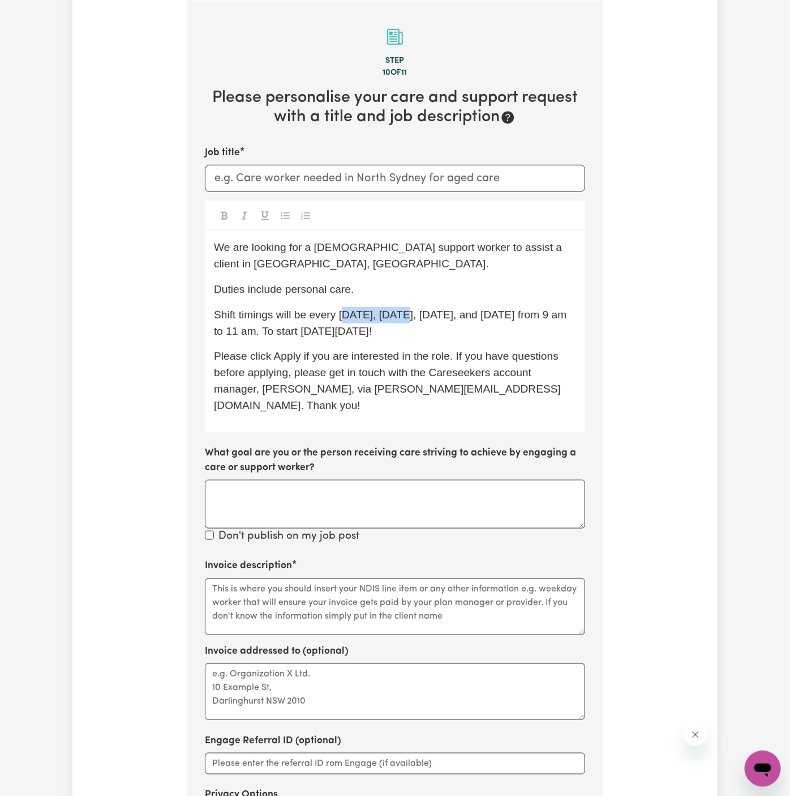
drag, startPoint x: 344, startPoint y: 317, endPoint x: 428, endPoint y: 318, distance: 84.4
click at [428, 318] on span "Shift timings will be every Monday, Tuesday, Wednesday, and Thursday from 9 am …" at bounding box center [392, 323] width 356 height 28
click at [420, 318] on span "Shift timings will be every Monday, Tuesday, Wednesday, and Thursday from 9 am …" at bounding box center [392, 323] width 356 height 28
drag, startPoint x: 418, startPoint y: 318, endPoint x: 381, endPoint y: 315, distance: 36.9
click at [381, 315] on span "Shift timings will be every Monday, Tuesday, Wednesday, and Thursday from 9 am …" at bounding box center [392, 323] width 356 height 28
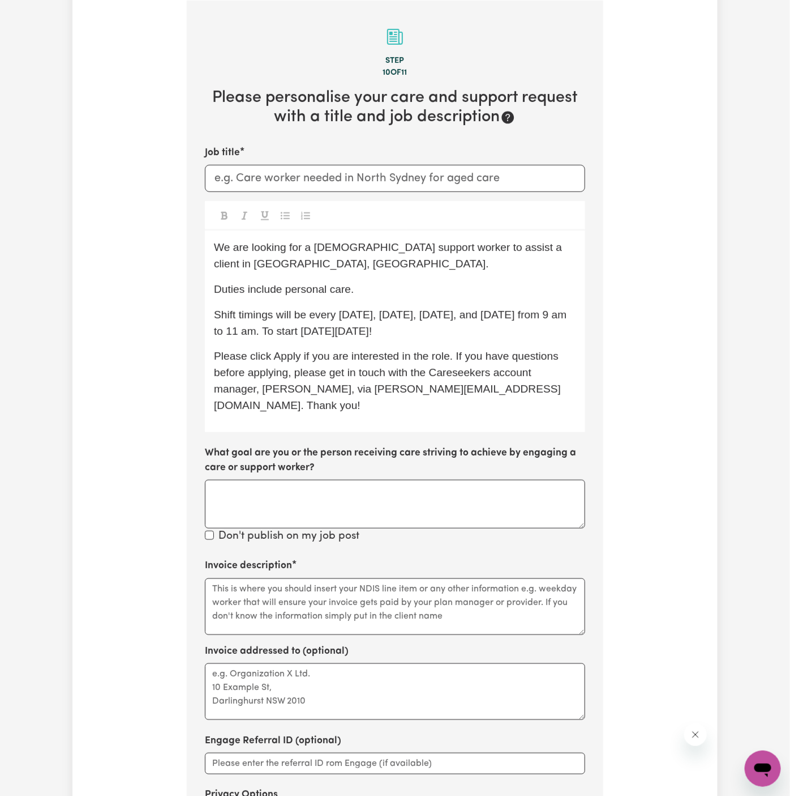
drag, startPoint x: 350, startPoint y: 315, endPoint x: 526, endPoint y: 327, distance: 176.5
click at [526, 327] on p "Shift timings will be every Monday, Tuesday, Wednesday, and Thursday from 9 am …" at bounding box center [395, 323] width 362 height 33
drag, startPoint x: 485, startPoint y: 330, endPoint x: 311, endPoint y: 318, distance: 174.2
click at [311, 318] on p "Shift timings will be every Monday, Tuesday, Wednesday, and Thursday from 9 am …" at bounding box center [395, 323] width 362 height 33
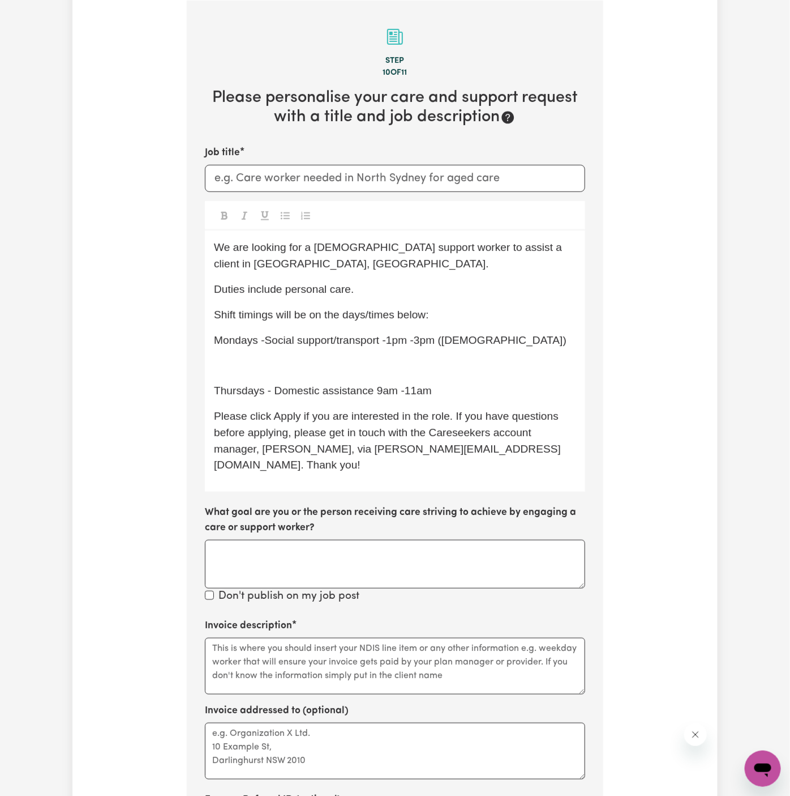
click at [277, 361] on p "﻿" at bounding box center [395, 365] width 362 height 16
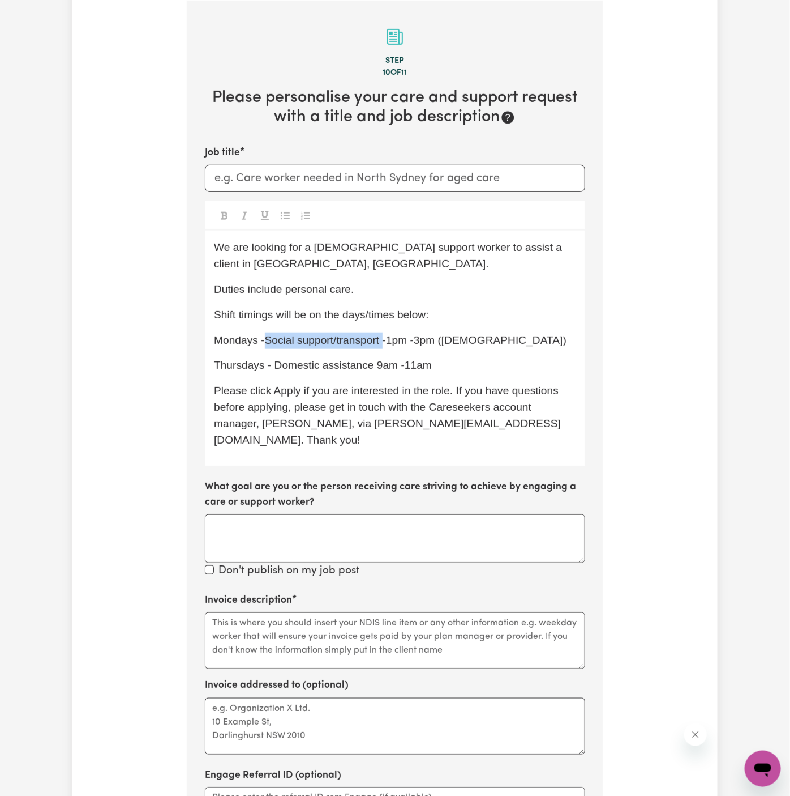
drag, startPoint x: 266, startPoint y: 339, endPoint x: 385, endPoint y: 344, distance: 119.0
click at [385, 344] on span "Mondays -Social support/transport -1pm -3pm (Male)" at bounding box center [390, 340] width 353 height 12
click at [373, 369] on span "Thursdays - Domestic assistance 9am -11am" at bounding box center [323, 365] width 218 height 12
drag, startPoint x: 373, startPoint y: 369, endPoint x: 268, endPoint y: 369, distance: 105.3
click at [268, 369] on span "Thursdays - Domestic assistance 9am -11am" at bounding box center [323, 365] width 218 height 12
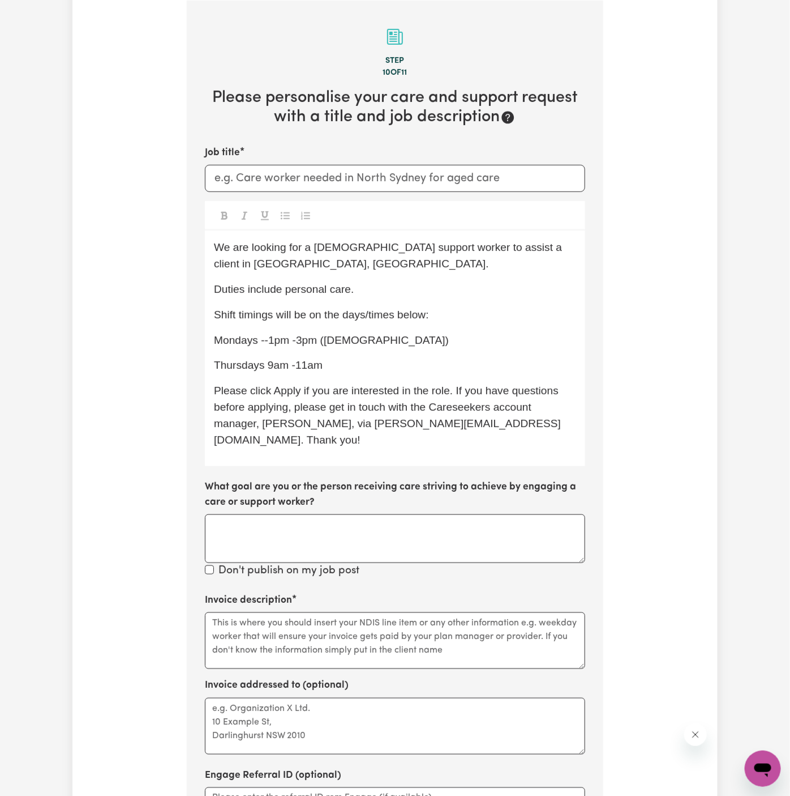
click at [270, 340] on span "Mondays --1pm -3pm (Male)" at bounding box center [331, 340] width 235 height 12
click at [331, 348] on div "We are looking for a male support worker to assist a client in Plympton Park, S…" at bounding box center [395, 348] width 381 height 236
click at [365, 358] on p "Thursdays 9am -11am" at bounding box center [395, 365] width 362 height 16
drag, startPoint x: 288, startPoint y: 364, endPoint x: 210, endPoint y: 339, distance: 82.2
click at [210, 339] on div "We are looking for a male support worker to assist a client in Plympton Park, S…" at bounding box center [395, 348] width 381 height 236
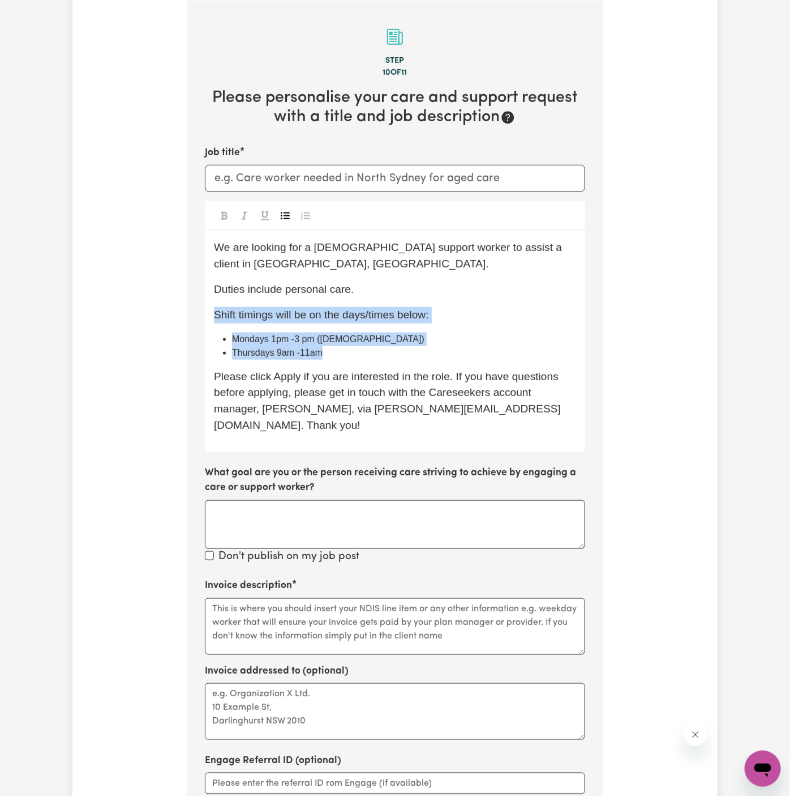
click at [279, 218] on button "Toggle undefined" at bounding box center [285, 215] width 16 height 15
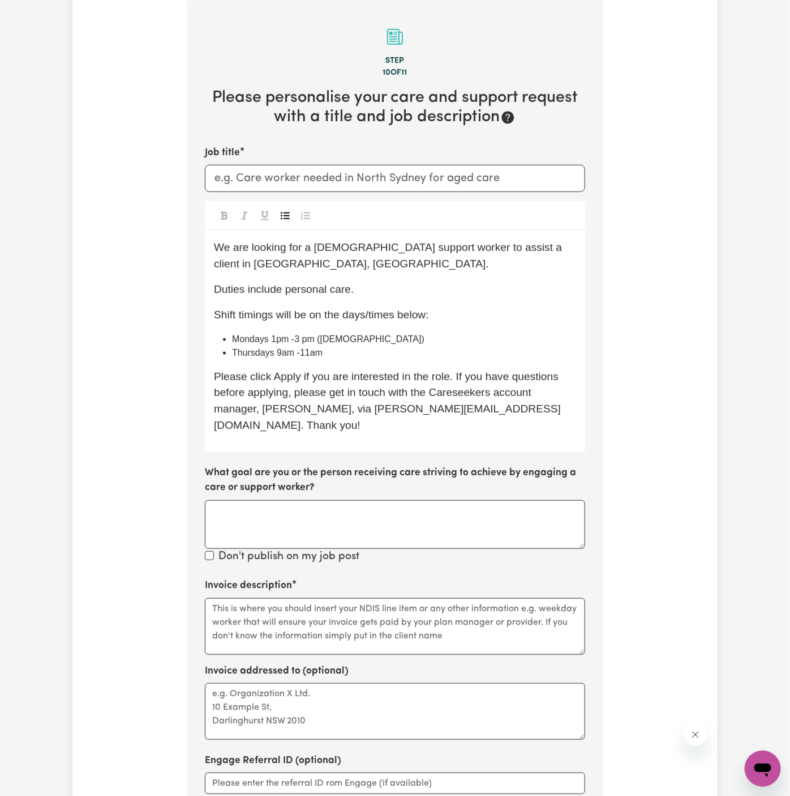
click at [379, 355] on li "Thursdays 9am -11am" at bounding box center [404, 353] width 344 height 14
click at [328, 335] on span "Mondays 1pm -3 pm (Male)" at bounding box center [328, 339] width 193 height 10
click at [269, 343] on li "Mondays 1pm -3 pm" at bounding box center [404, 339] width 344 height 14
click at [316, 341] on span "Mondays from 1pm -3 pm" at bounding box center [283, 339] width 103 height 10
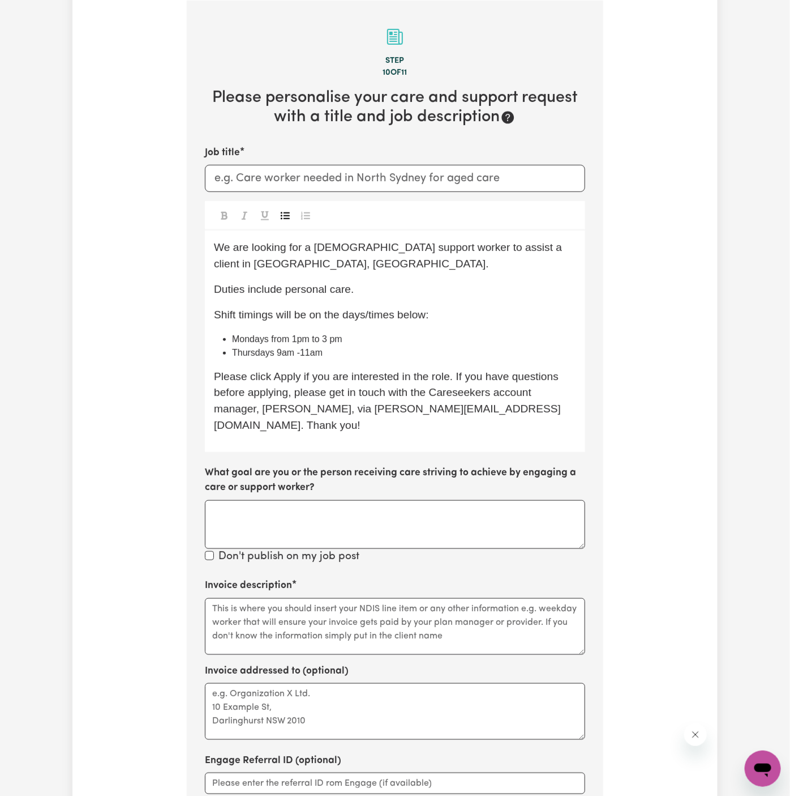
click at [296, 339] on span "Mondays from 1pm to 3 pm" at bounding box center [287, 339] width 110 height 10
click at [273, 354] on span "Thursdays 9am -11am" at bounding box center [277, 353] width 91 height 10
click at [308, 352] on span "Thursdays from 9am -11am" at bounding box center [288, 353] width 112 height 10
click at [304, 351] on span "Thursdays from 9am -11am" at bounding box center [288, 353] width 112 height 10
click at [318, 352] on span "Thursdays from 9 am -11am" at bounding box center [289, 353] width 114 height 10
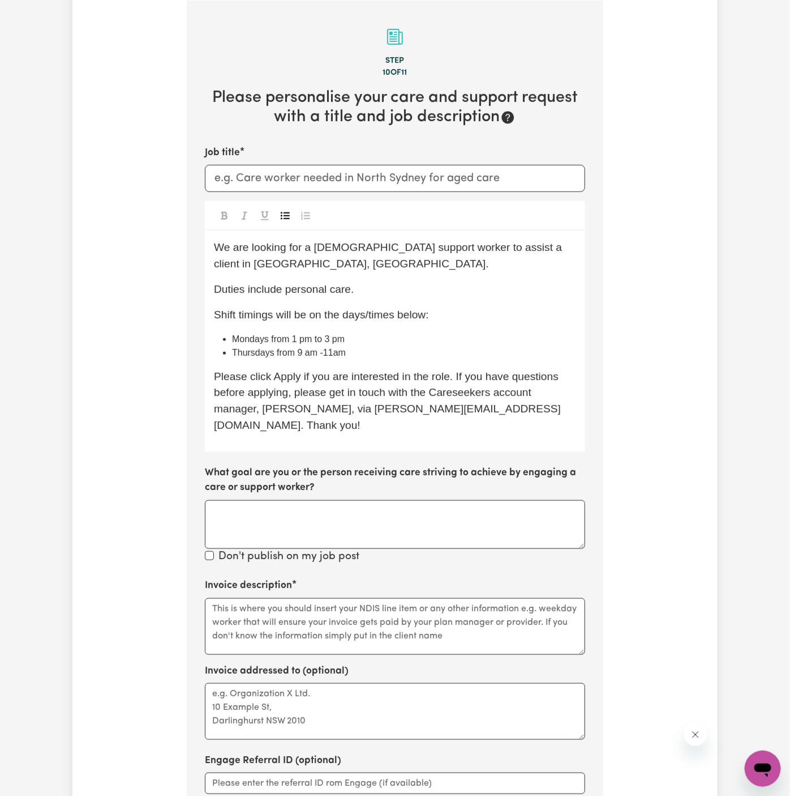
click at [324, 354] on span "Thursdays from 9 am -11am" at bounding box center [289, 353] width 114 height 10
click at [337, 353] on span "Thursdays from 9 am to 11am" at bounding box center [292, 353] width 121 height 10
click at [339, 352] on span "Thursdays from 9 am to 11am" at bounding box center [292, 353] width 121 height 10
click at [390, 351] on li "Thursdays from 9 am to 11 am" at bounding box center [404, 353] width 344 height 14
click at [338, 314] on span "Shift timings will be on the days/times below:" at bounding box center [321, 315] width 215 height 12
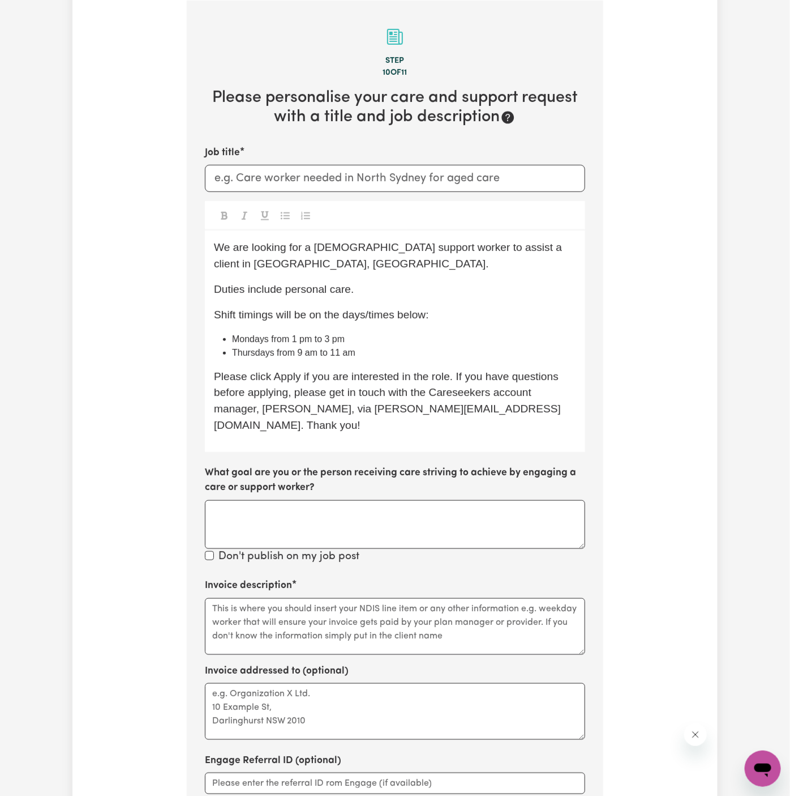
click at [366, 296] on p "Duties include personal care." at bounding box center [395, 289] width 362 height 16
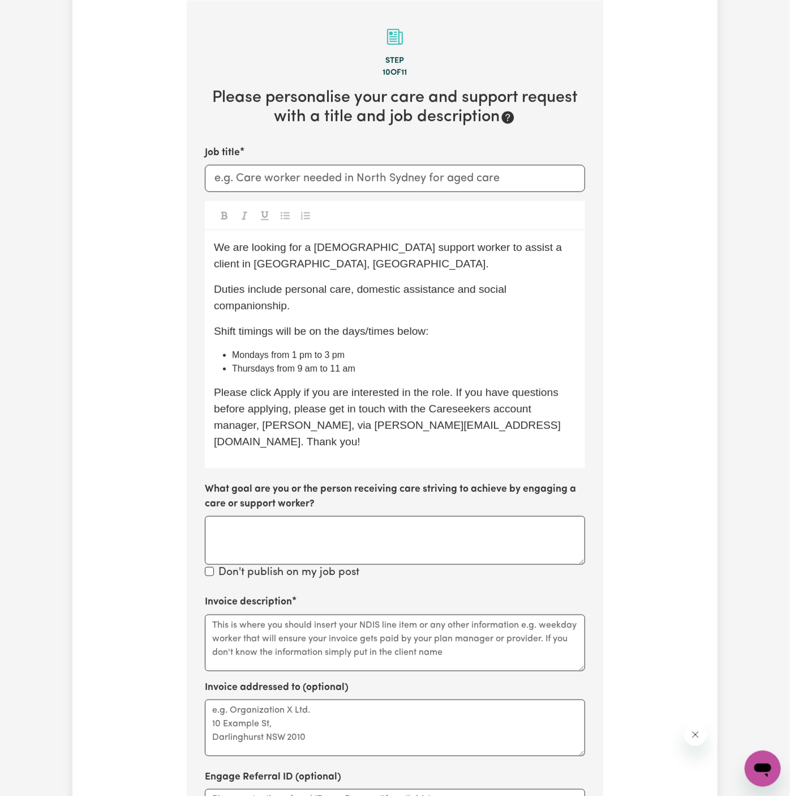
click at [468, 286] on span "Duties include personal care, domestic assistance and social companionship." at bounding box center [362, 297] width 296 height 28
click at [420, 314] on div "We are looking for a male support worker to assist a client in Plympton Park, S…" at bounding box center [395, 348] width 381 height 237
click at [413, 305] on p "Duties include personal care, domestic assistance, communtiy access and social …" at bounding box center [395, 297] width 362 height 33
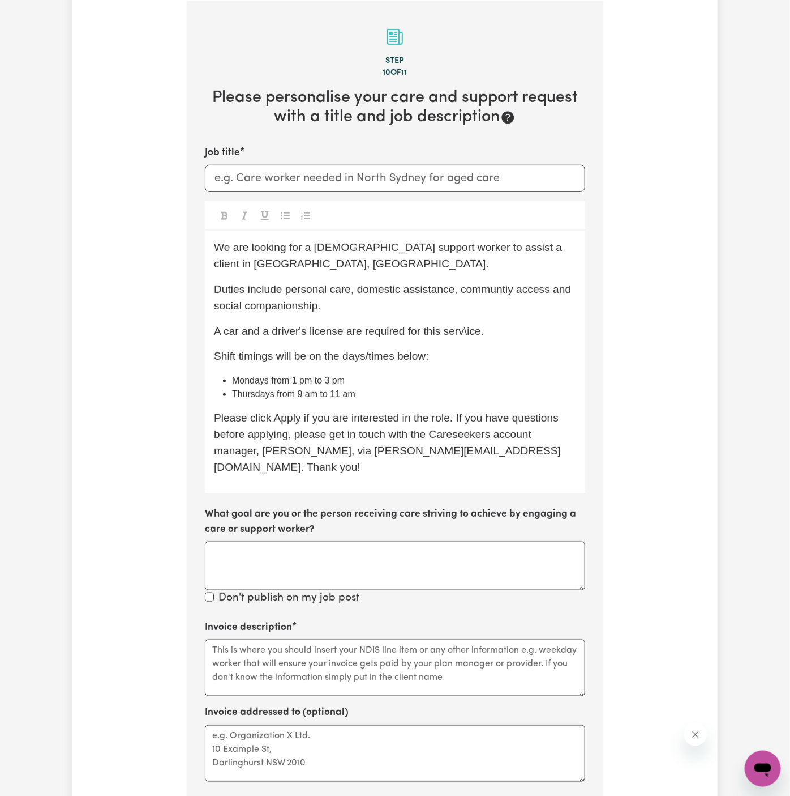
click at [465, 339] on div "We are looking for a male support worker to assist a client in Plympton Park, S…" at bounding box center [395, 361] width 381 height 263
click at [477, 285] on span "Duties include personal care, domestic assistance, communtiy access and social …" at bounding box center [394, 297] width 361 height 28
click at [561, 290] on span "Duties include personal care, domestic assistance, community access and social …" at bounding box center [394, 297] width 361 height 28
click at [565, 330] on p "A car and a driver's license are required for this service." at bounding box center [395, 331] width 362 height 16
click at [378, 354] on span "Shift timings will be on the days/times below:" at bounding box center [321, 356] width 215 height 12
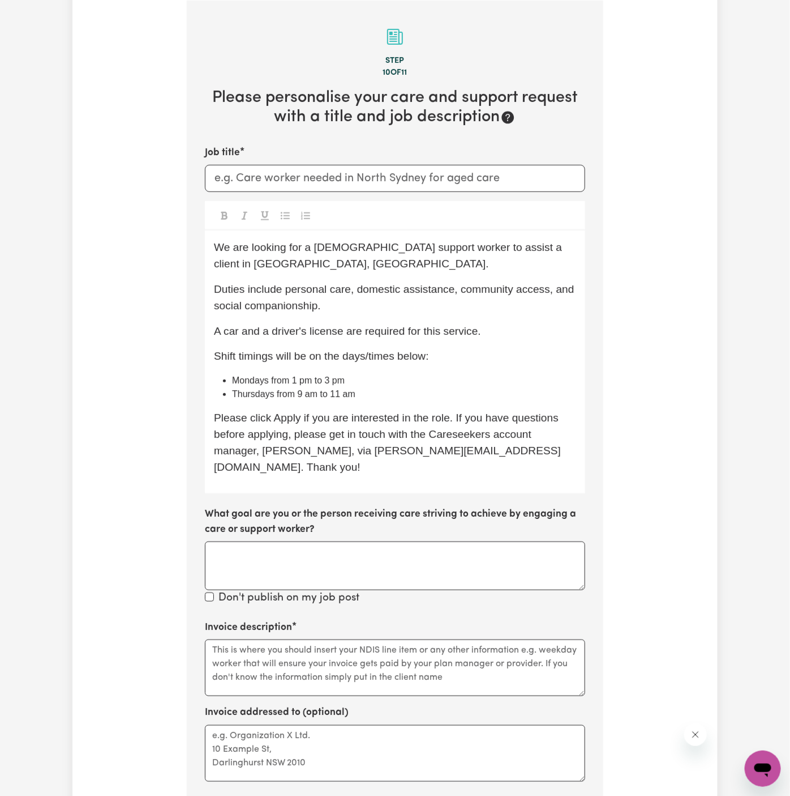
click at [379, 369] on div "We are looking for a male support worker to assist a client in Plympton Park, S…" at bounding box center [395, 361] width 381 height 263
click at [427, 348] on p "Shift timings will be on the days/times below:" at bounding box center [395, 356] width 362 height 16
click at [502, 450] on p "Please click Apply if you are interested in the role. If you have questions bef…" at bounding box center [395, 442] width 362 height 65
click at [306, 177] on input "Job title" at bounding box center [395, 178] width 381 height 27
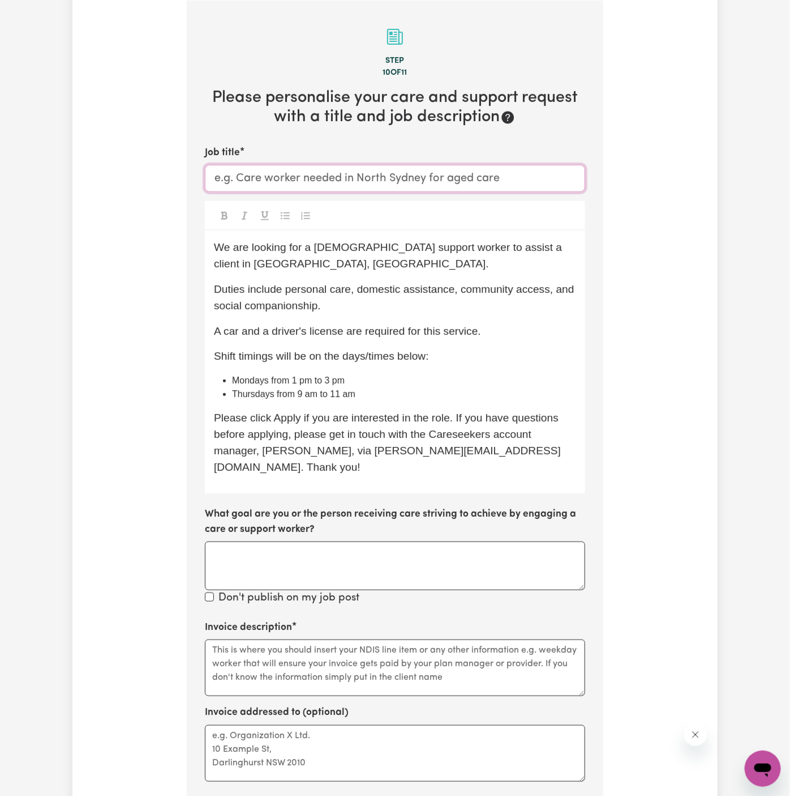
paste input "Male Support Worker Needed In Plympton Park,SA"
type input "Male Support Worker Needed In Plympton Park,SA"
click at [367, 375] on li "Mondays from 1 pm to 3 pm" at bounding box center [404, 381] width 344 height 14
click at [410, 394] on li "Thursdays from 9 am to 11 am" at bounding box center [404, 394] width 344 height 14
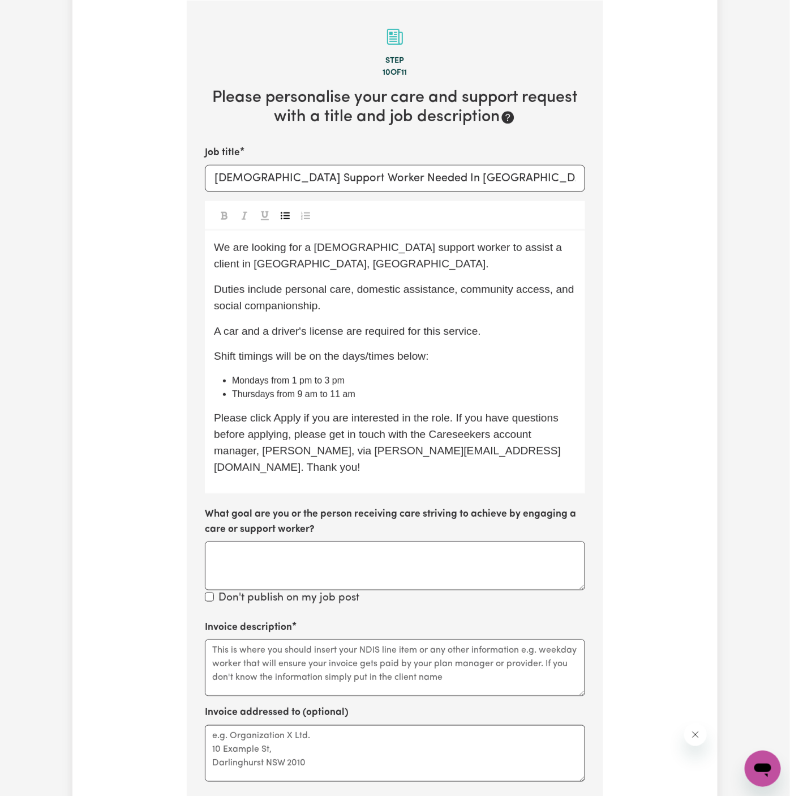
click at [289, 289] on span "Duties include personal care, domestic assistance, community access, and social…" at bounding box center [396, 297] width 364 height 28
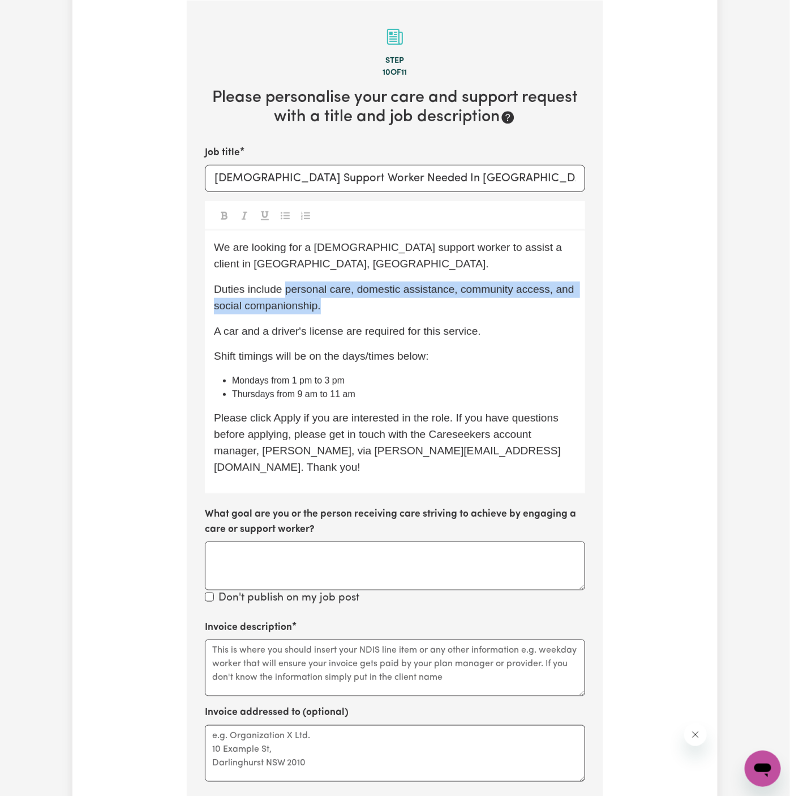
drag, startPoint x: 284, startPoint y: 289, endPoint x: 345, endPoint y: 302, distance: 61.9
click at [345, 302] on p "Duties include personal care, domestic assistance, community access, and social…" at bounding box center [395, 297] width 362 height 33
copy span "personal care, domestic assistance, community access, and social companionship."
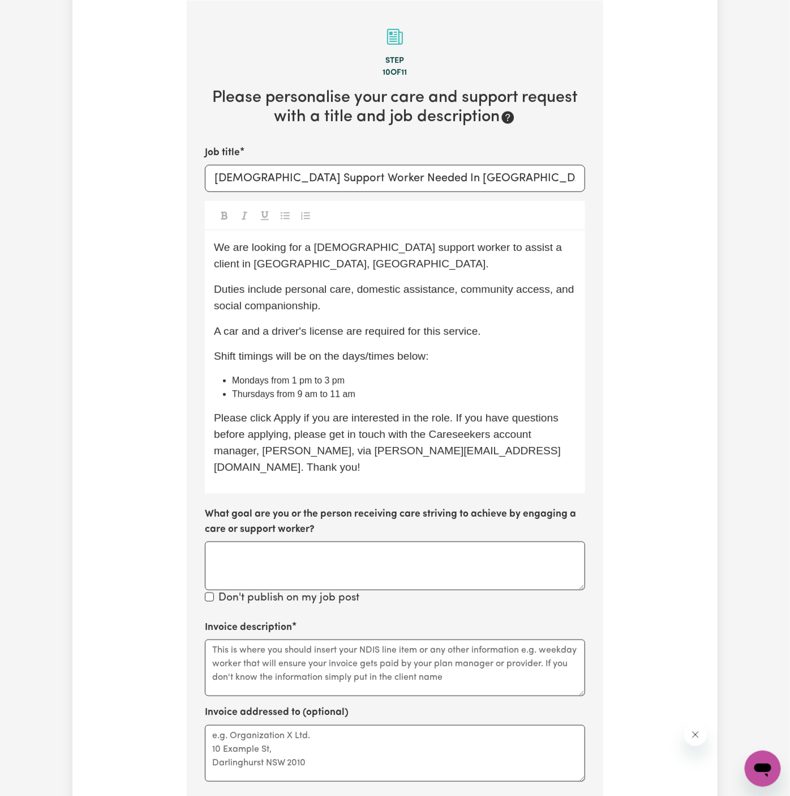
click at [293, 621] on div "Invoice description" at bounding box center [395, 658] width 381 height 76
click at [293, 620] on div "Invoice description" at bounding box center [395, 658] width 381 height 76
click at [293, 639] on textarea "Invoice description" at bounding box center [395, 667] width 381 height 57
paste textarea "personal care, domestic assistance, community access, and social companionship."
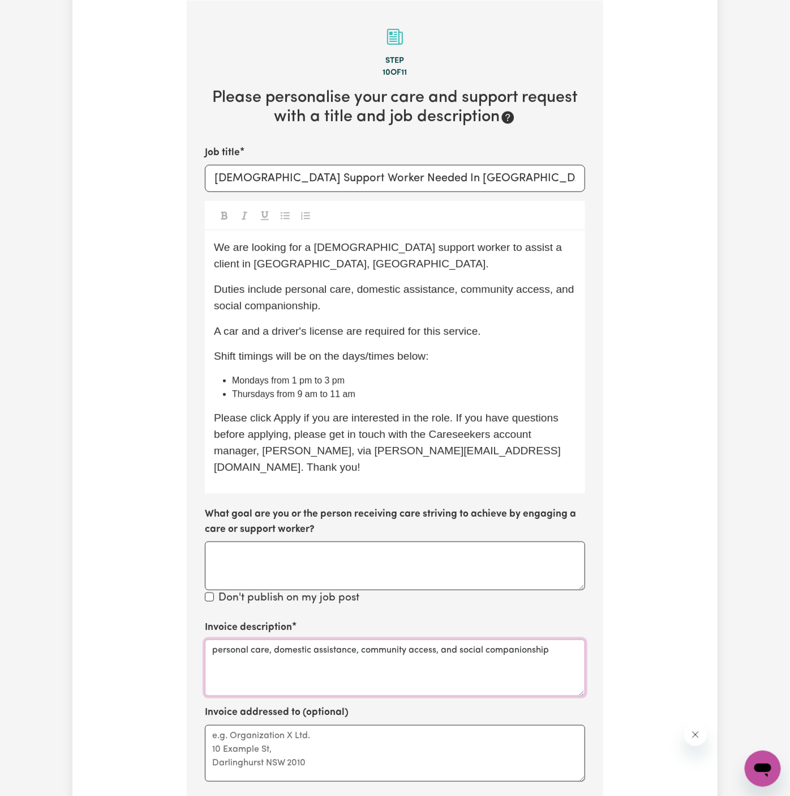
type textarea "personal care, domestic assistance, community access, and social companionship"
click at [243, 743] on textarea "Invoice addressed to (optional)" at bounding box center [395, 753] width 381 height 57
paste textarea "Together We Can"
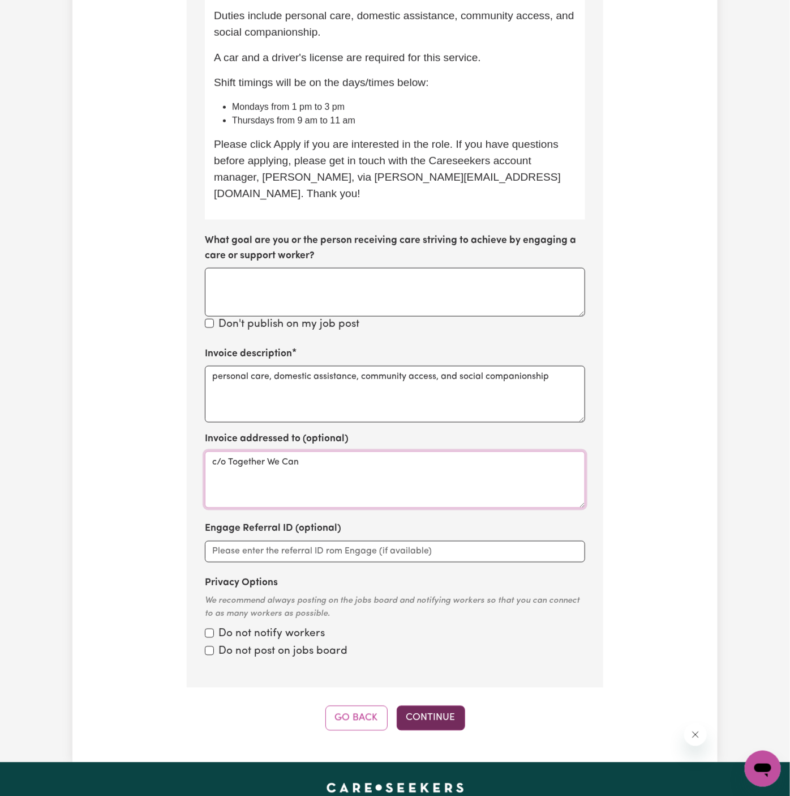
type textarea "c/o Together We Can"
click at [430, 706] on button "Continue" at bounding box center [431, 718] width 69 height 25
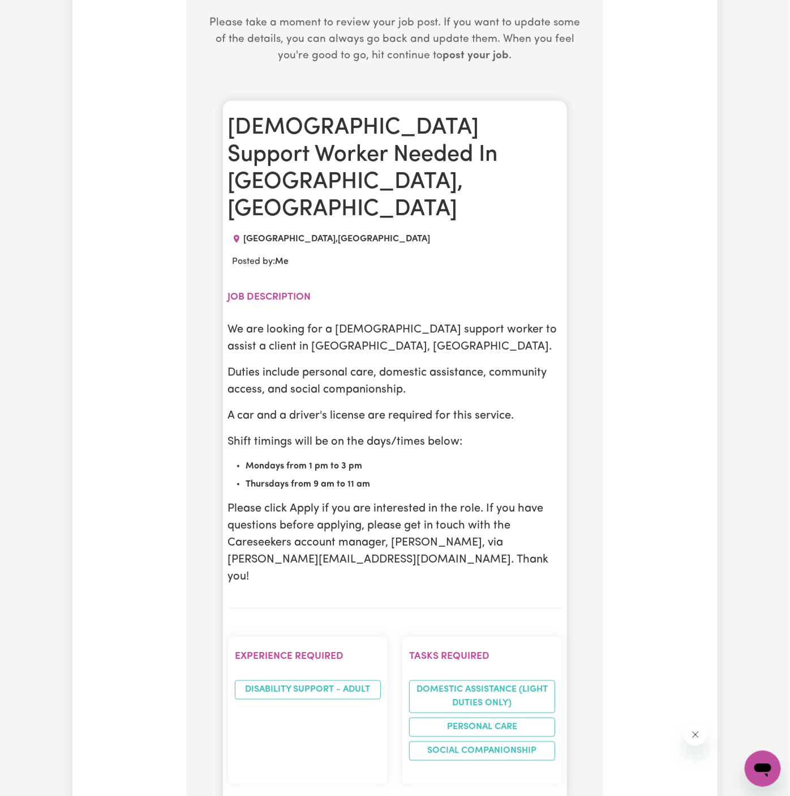
scroll to position [437, 0]
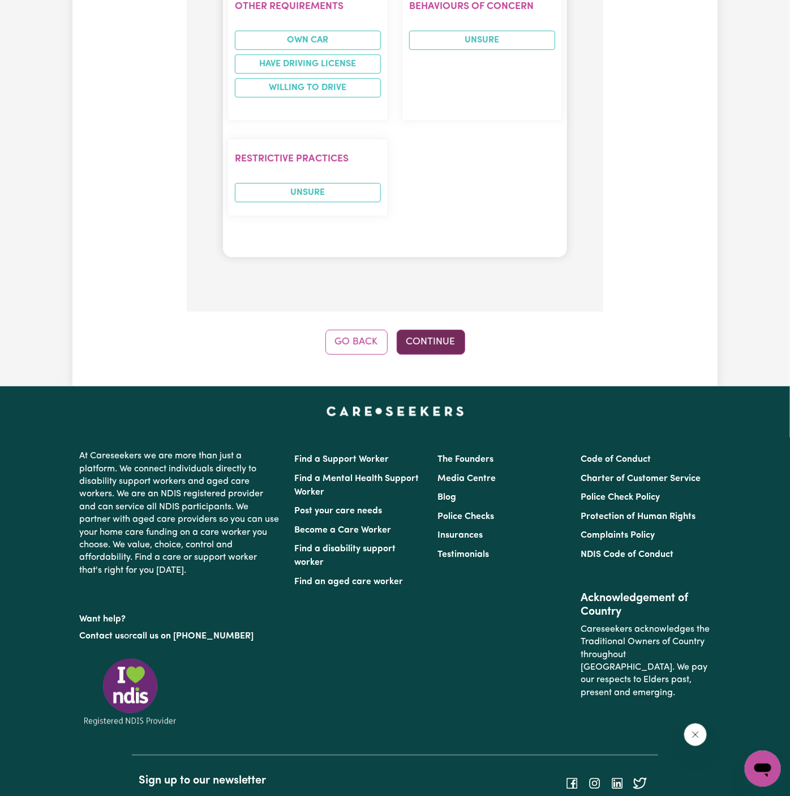
click at [432, 330] on button "Continue" at bounding box center [431, 342] width 69 height 25
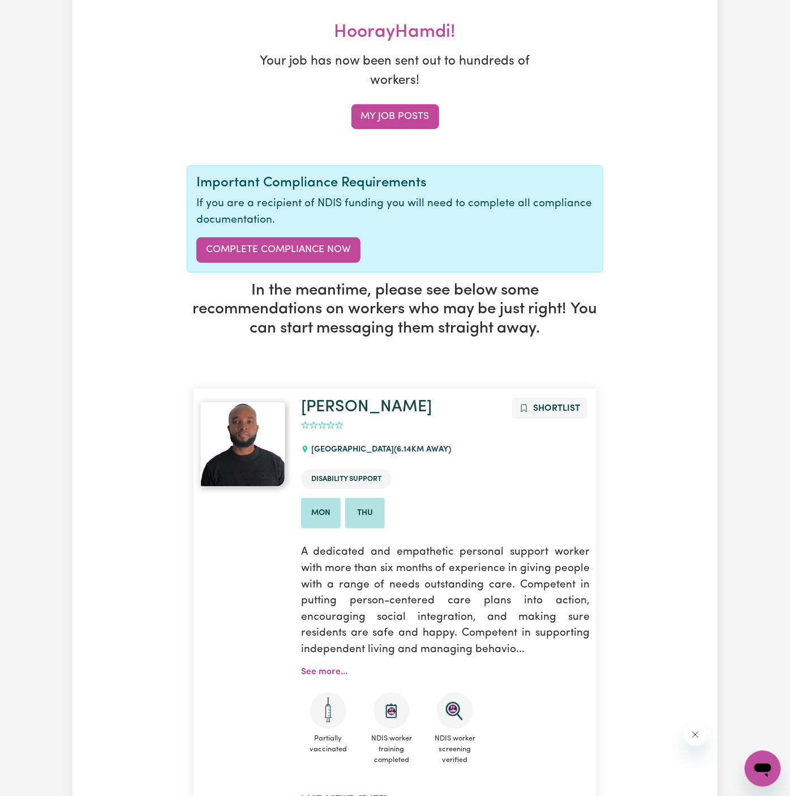
scroll to position [0, 0]
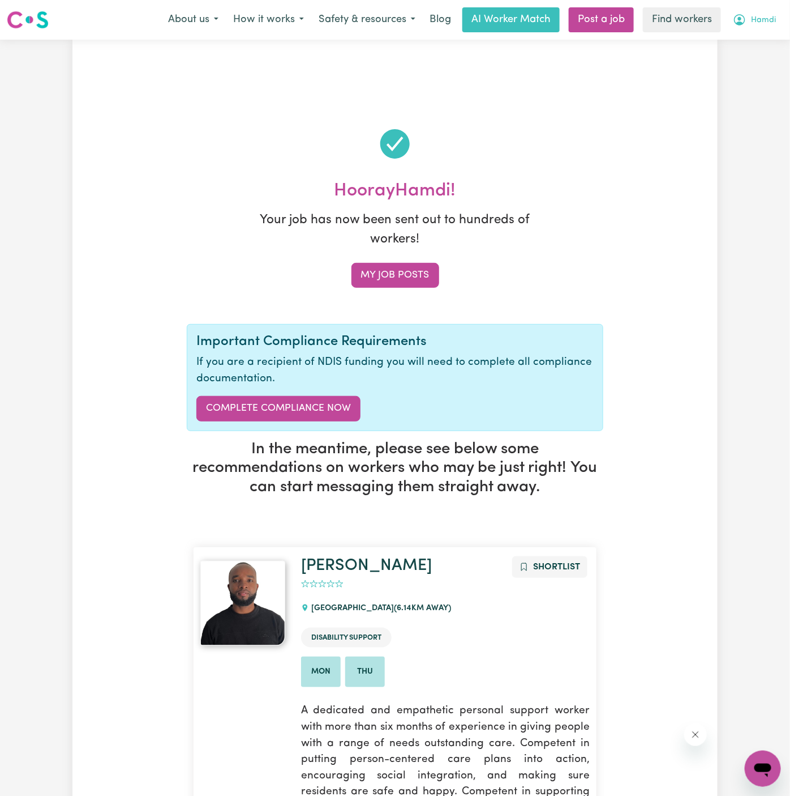
click at [760, 22] on span "Hamdi" at bounding box center [763, 20] width 25 height 12
click at [760, 38] on link "My Dashboard" at bounding box center [738, 44] width 89 height 22
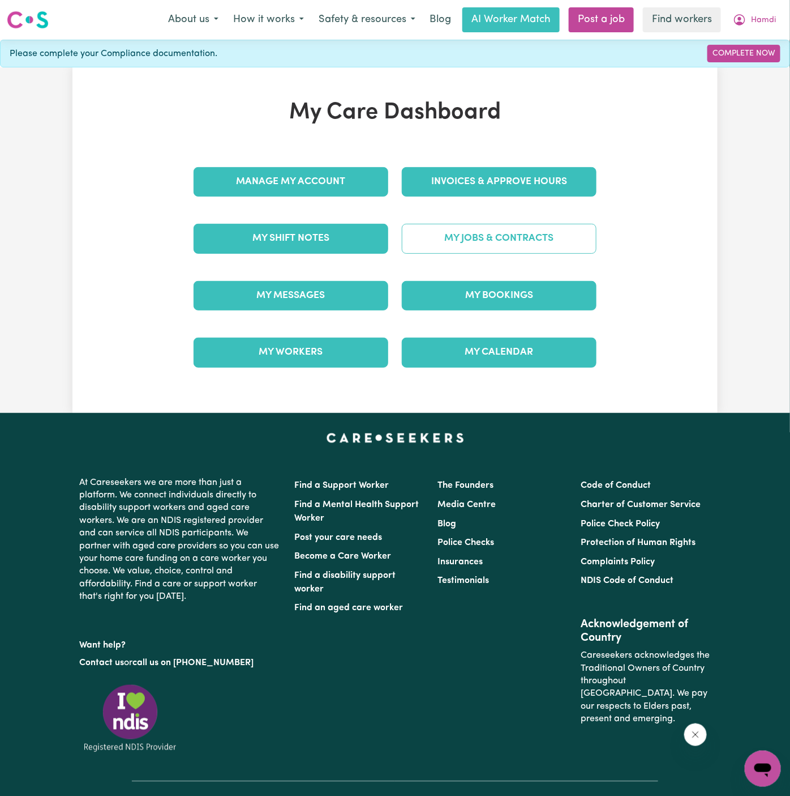
click at [501, 224] on link "My Jobs & Contracts" at bounding box center [499, 238] width 195 height 29
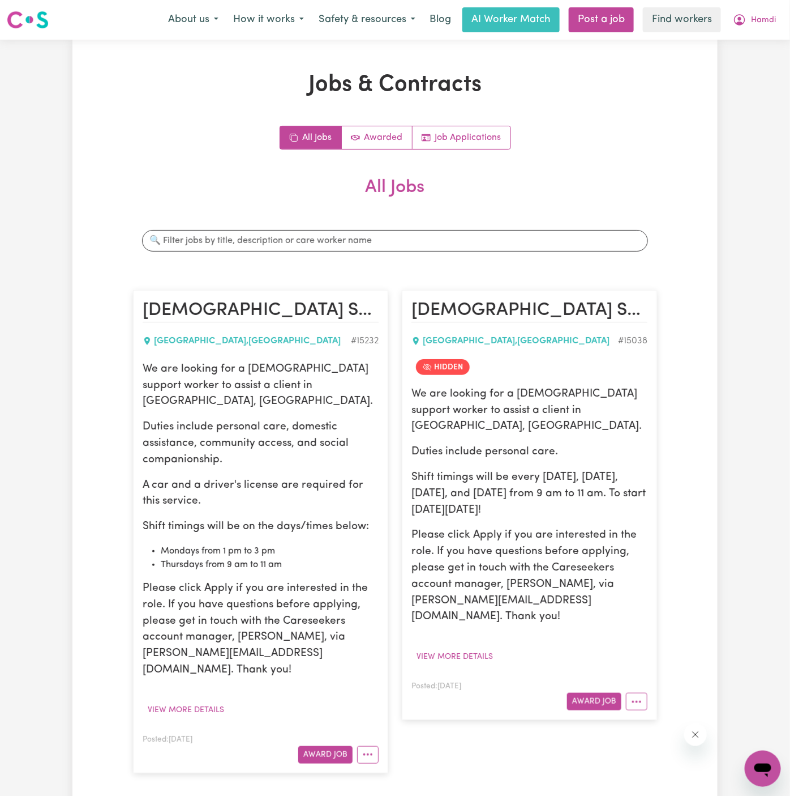
click at [161, 369] on p "We are looking for a male support worker to assist a client in Plympton Park, S…" at bounding box center [261, 385] width 236 height 49
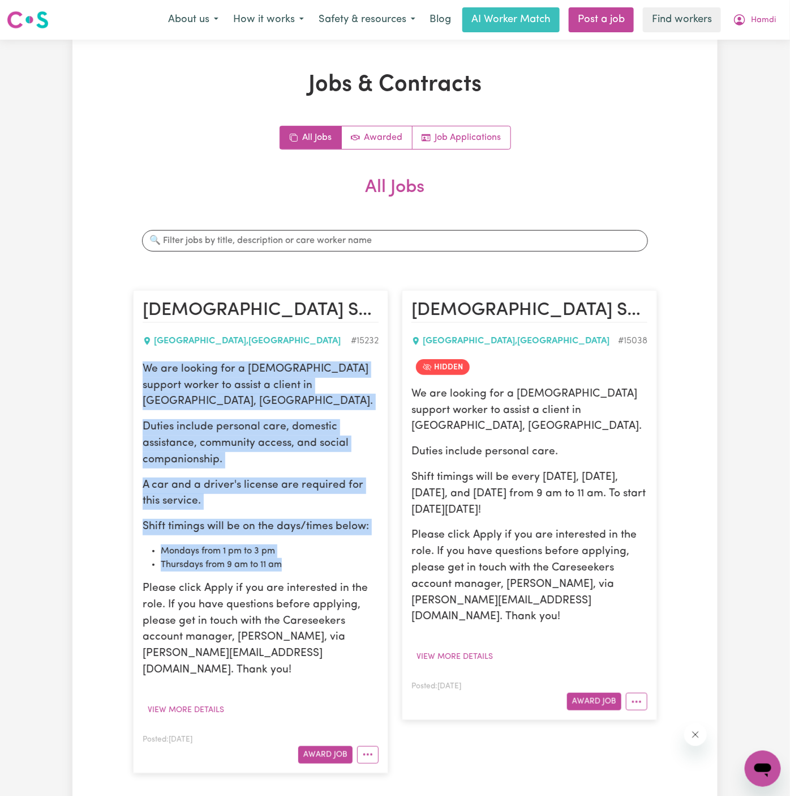
drag, startPoint x: 145, startPoint y: 365, endPoint x: 334, endPoint y: 550, distance: 264.7
click at [334, 550] on div "We are looking for a male support worker to assist a client in Plympton Park, S…" at bounding box center [261, 519] width 236 height 317
copy div "We are looking for a male support worker to assist a client in Plympton Park, S…"
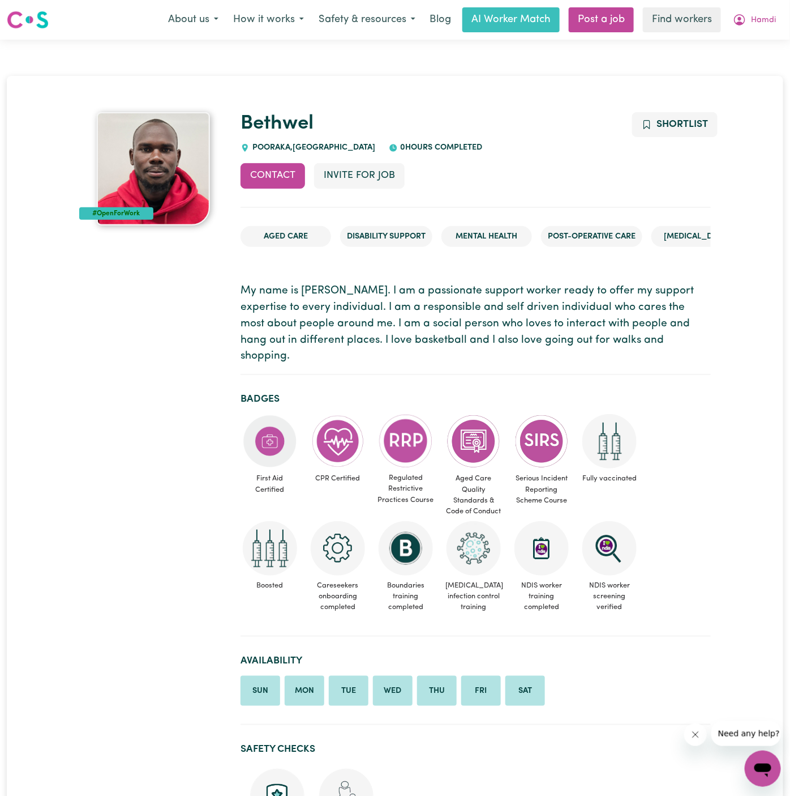
click at [275, 144] on span "POORAKA , South Australia" at bounding box center [313, 147] width 126 height 8
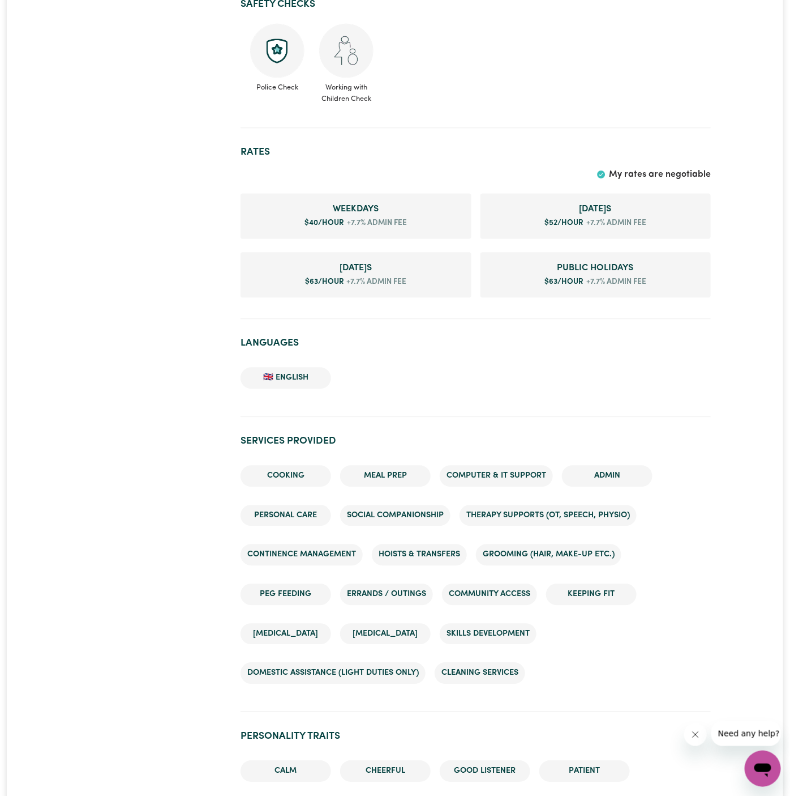
scroll to position [741, 0]
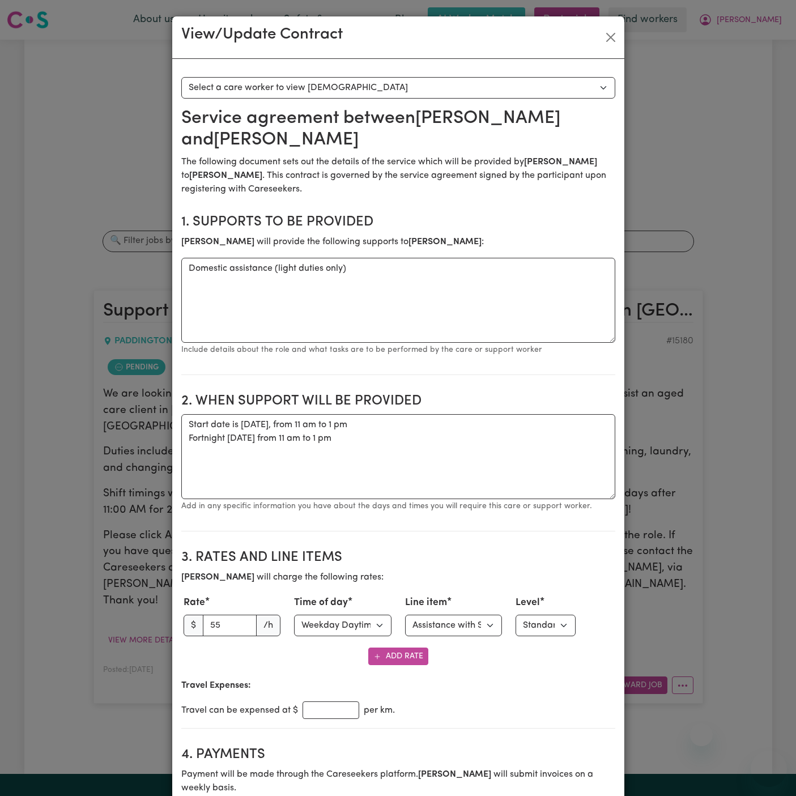
select select "WEEKDAY_DAYTIME"
select select "ASSISTANCE_SELF_CARE"
select select "ONE"
click at [608, 37] on button "Close" at bounding box center [610, 37] width 18 height 18
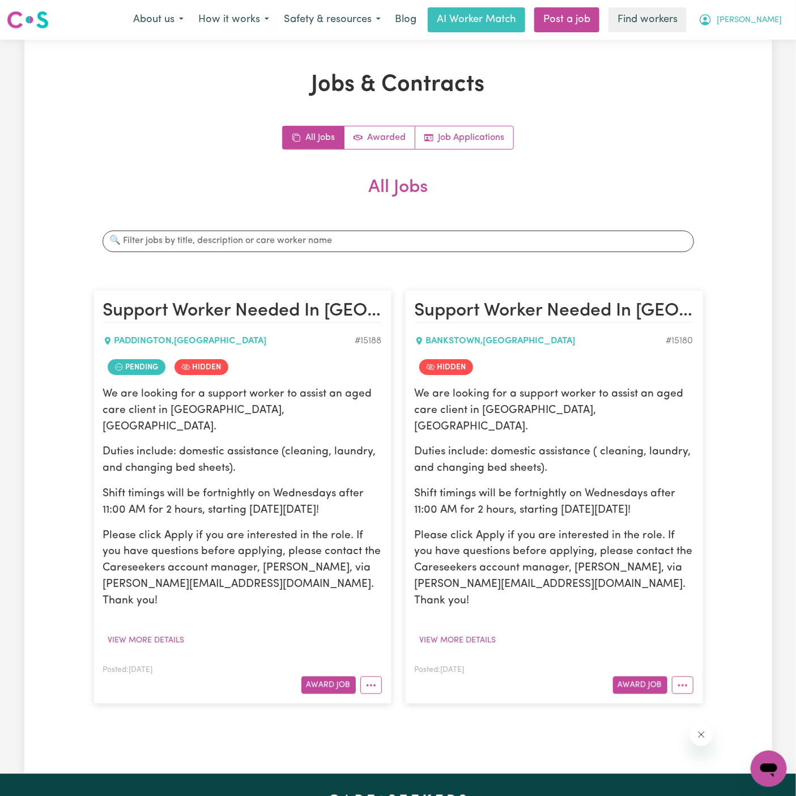
click at [712, 19] on icon "My Account" at bounding box center [705, 20] width 14 height 14
click at [759, 59] on link "Logout" at bounding box center [743, 65] width 89 height 22
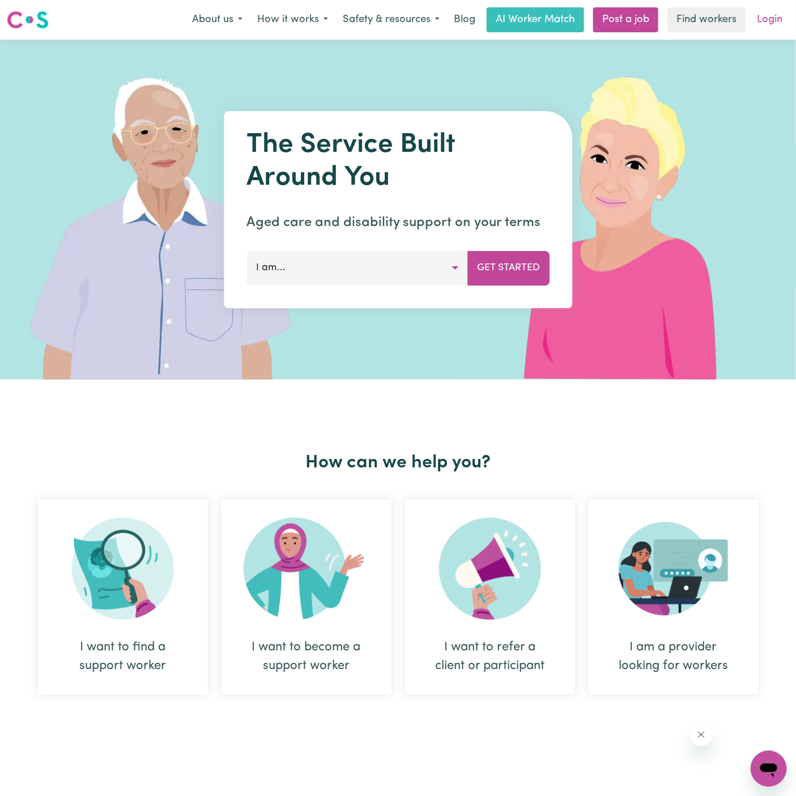
click at [768, 15] on link "Login" at bounding box center [769, 19] width 39 height 25
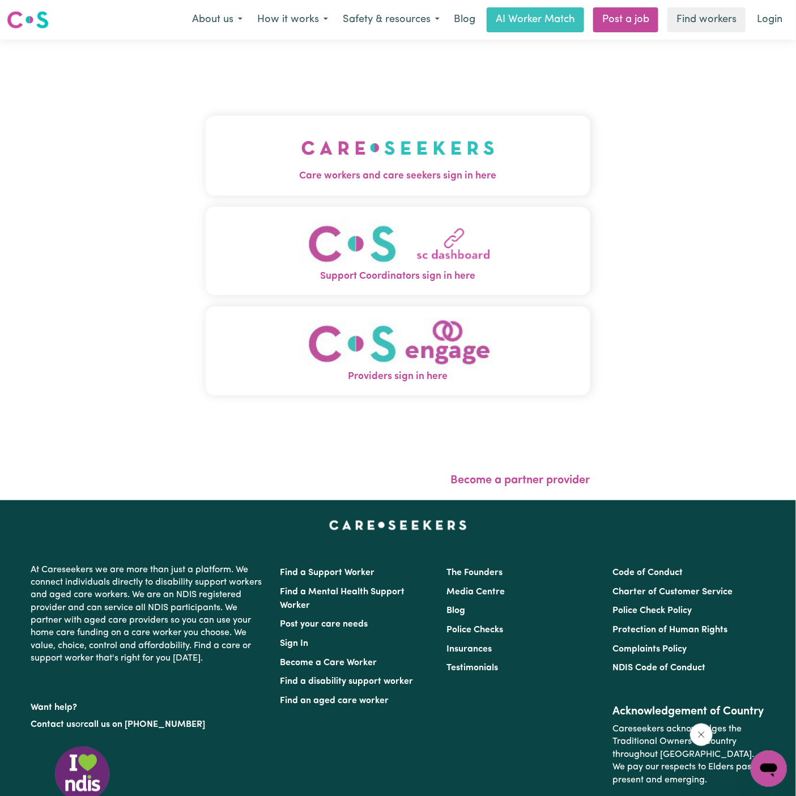
click at [471, 136] on img "Care workers and care seekers sign in here" at bounding box center [397, 148] width 193 height 42
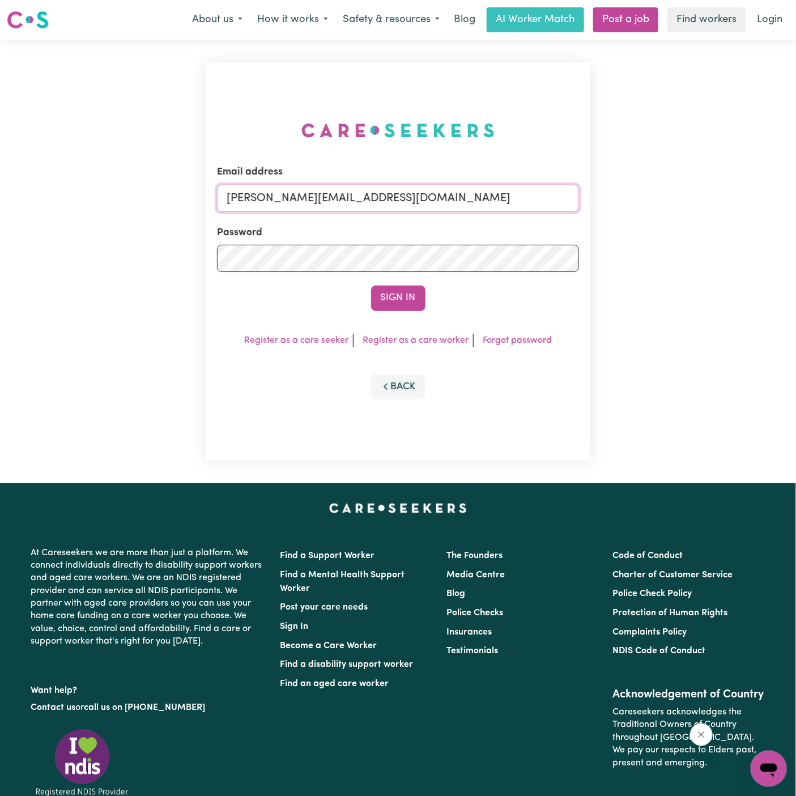
click at [447, 206] on input "[PERSON_NAME][EMAIL_ADDRESS][DOMAIN_NAME]" at bounding box center [398, 198] width 362 height 27
drag, startPoint x: 284, startPoint y: 196, endPoint x: 619, endPoint y: 190, distance: 335.3
click at [619, 190] on div "Email address [EMAIL_ADDRESS][DOMAIN_NAME] Password Sign In Register as a care …" at bounding box center [398, 261] width 796 height 443
paste input "IhjazBaroudiTW"
type input "[EMAIL_ADDRESS][DOMAIN_NAME]"
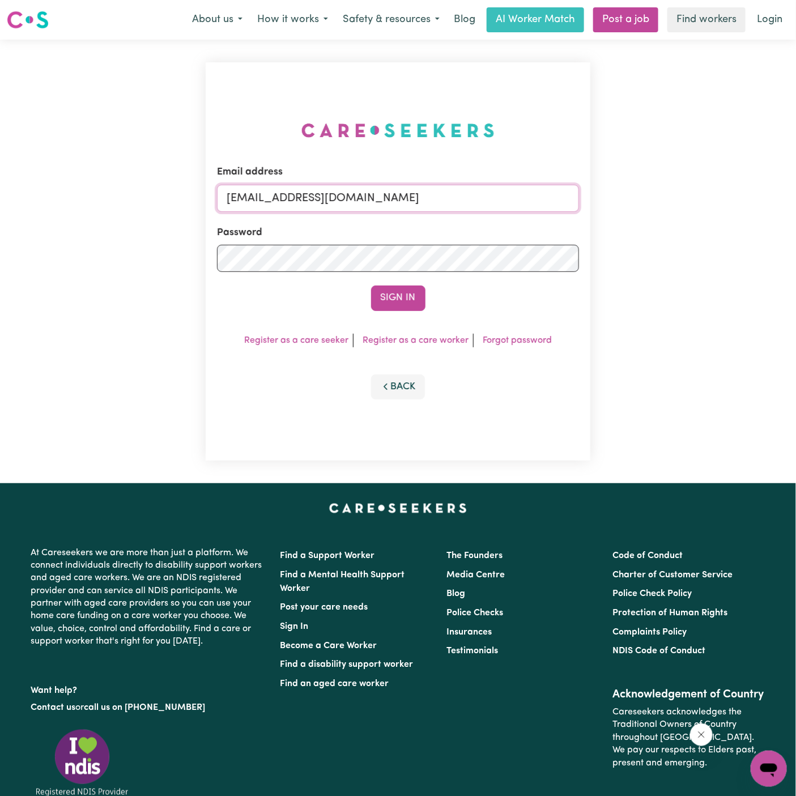
click at [371, 285] on button "Sign In" at bounding box center [398, 297] width 54 height 25
